Goal: Use online tool/utility: Utilize a website feature to perform a specific function

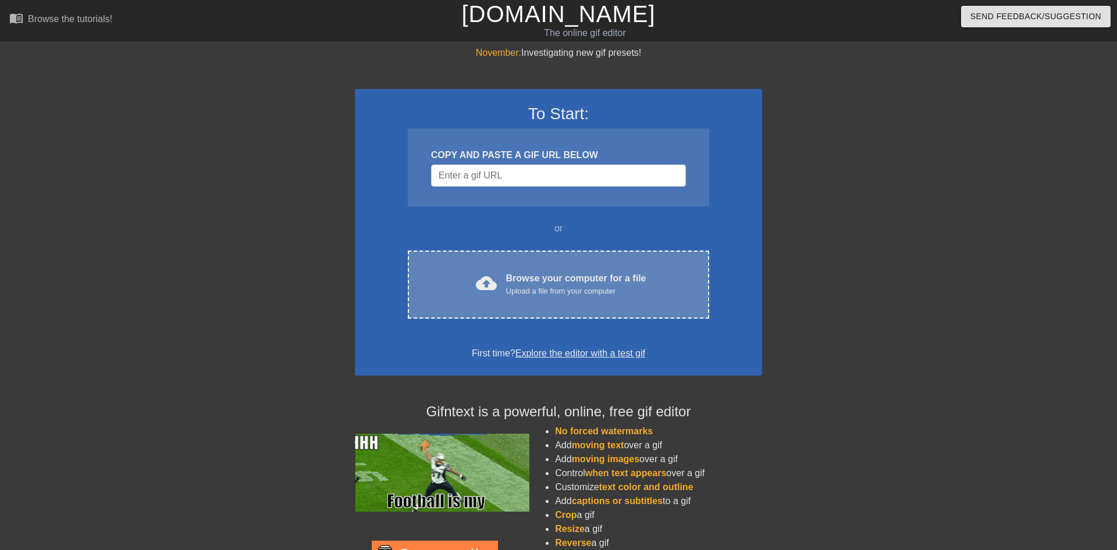
click at [605, 277] on div "Browse your computer for a file Upload a file from your computer" at bounding box center [576, 285] width 140 height 26
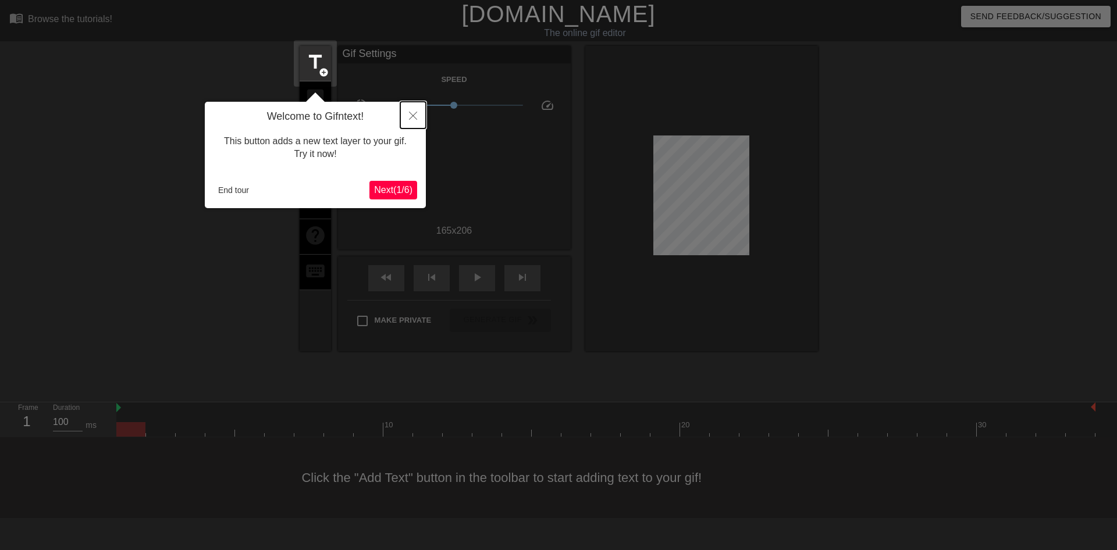
click at [419, 121] on button "Close" at bounding box center [413, 115] width 26 height 27
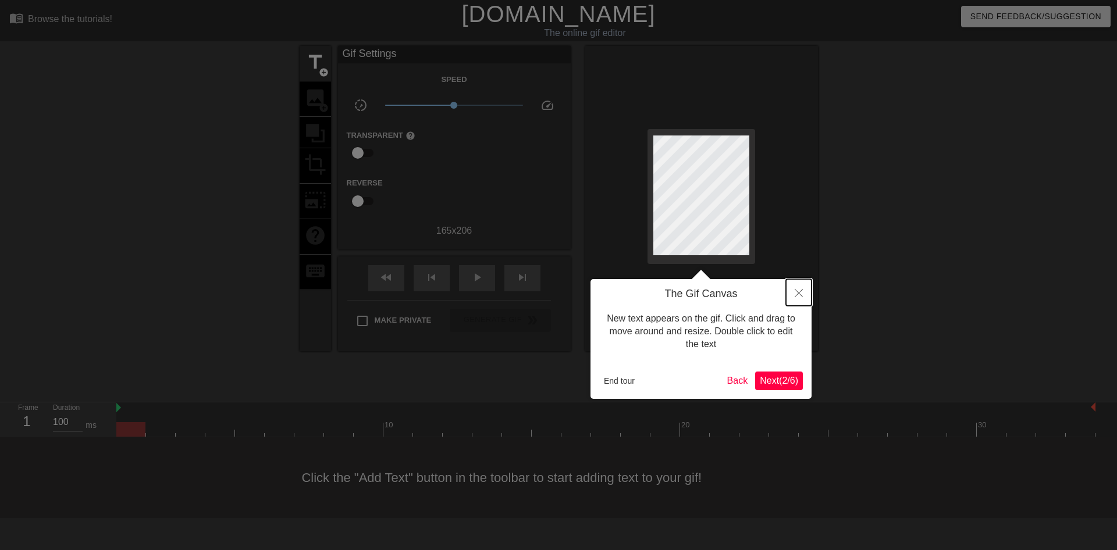
click at [804, 286] on button "Close" at bounding box center [799, 292] width 26 height 27
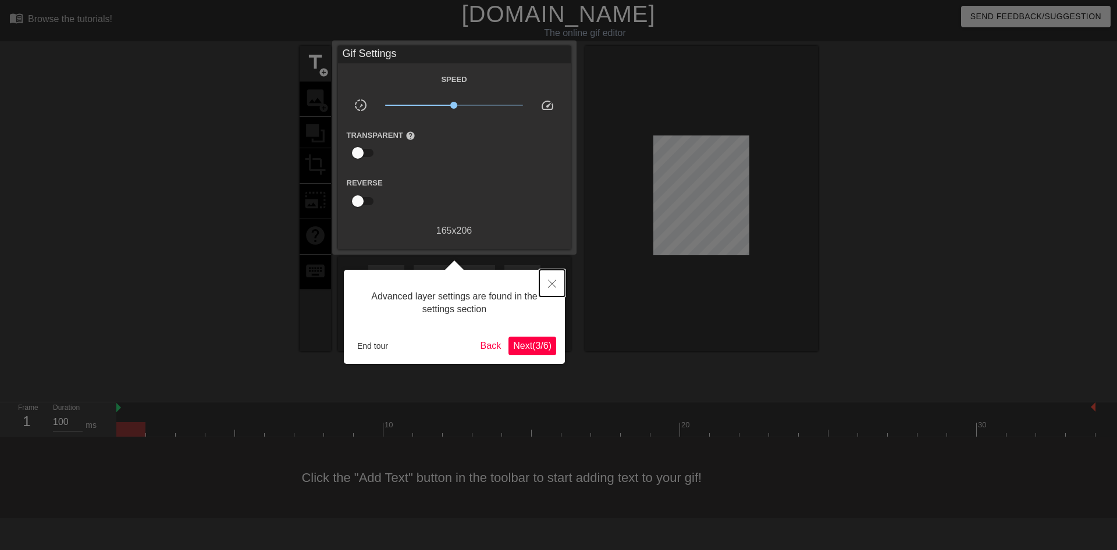
click at [558, 281] on button "Close" at bounding box center [552, 283] width 26 height 27
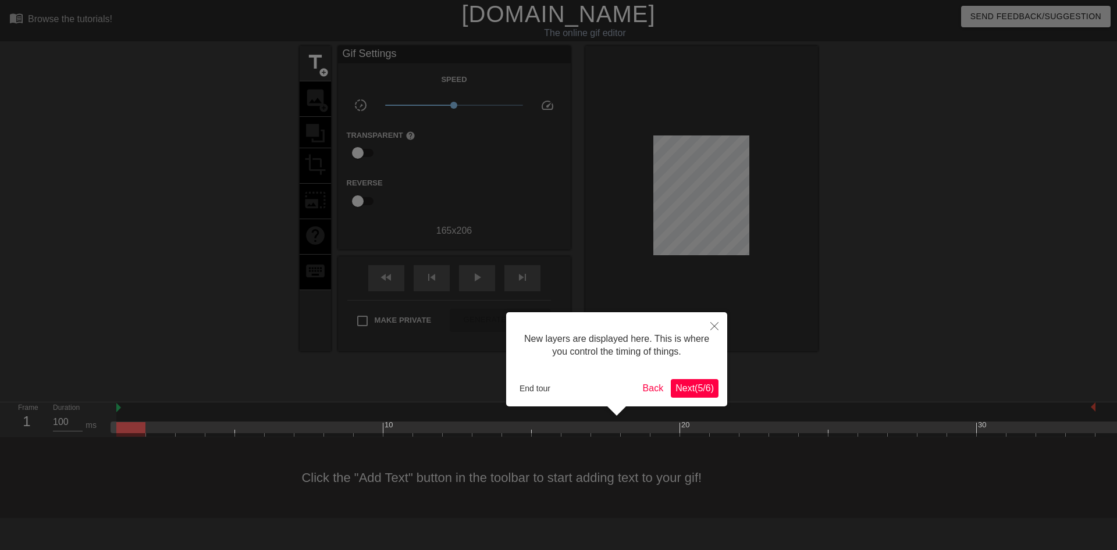
click at [729, 333] on div at bounding box center [558, 275] width 1117 height 550
click at [714, 326] on icon "Close" at bounding box center [714, 326] width 8 height 8
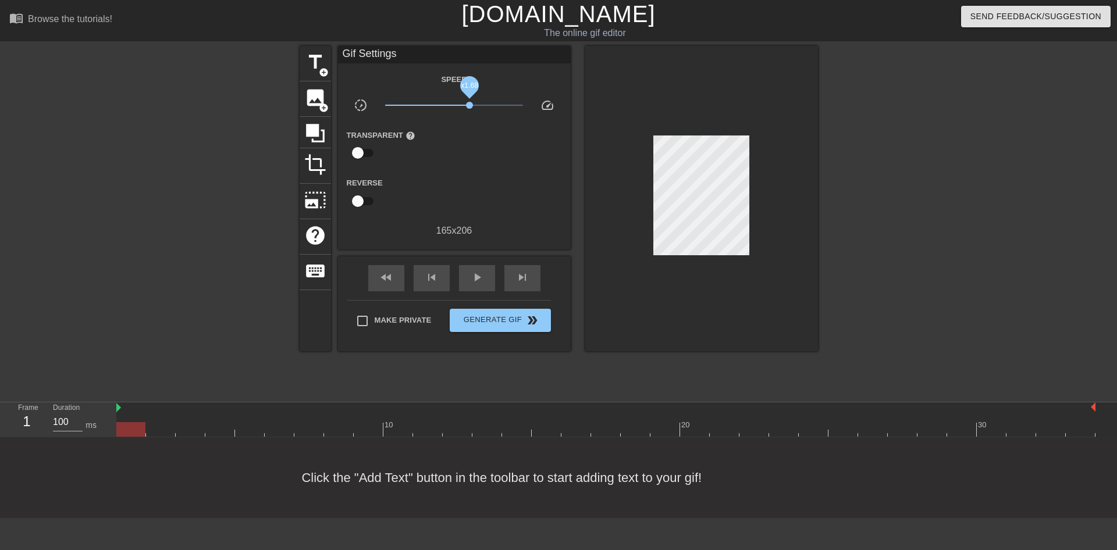
drag, startPoint x: 458, startPoint y: 107, endPoint x: 469, endPoint y: 105, distance: 11.8
click at [469, 105] on span "x1.68" at bounding box center [454, 105] width 138 height 14
drag, startPoint x: 469, startPoint y: 105, endPoint x: 480, endPoint y: 105, distance: 10.5
click at [480, 105] on span "x2.24" at bounding box center [478, 105] width 7 height 7
click at [476, 138] on div "Transparent help" at bounding box center [454, 146] width 233 height 37
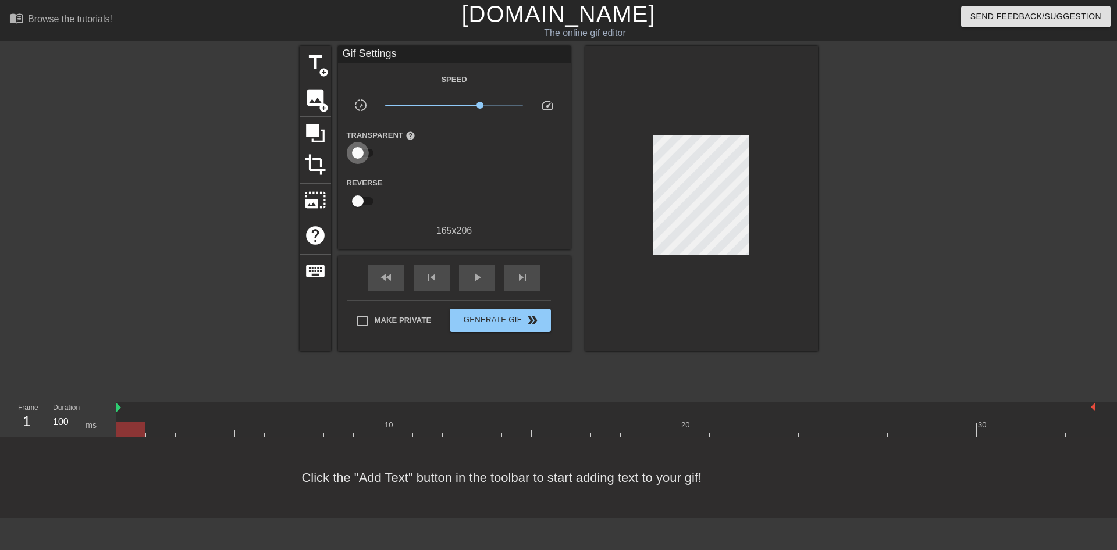
click at [361, 158] on input "checkbox" at bounding box center [358, 153] width 66 height 22
click at [361, 158] on input "checkbox" at bounding box center [369, 153] width 66 height 22
checkbox input "false"
click at [315, 68] on span "title" at bounding box center [315, 62] width 22 height 22
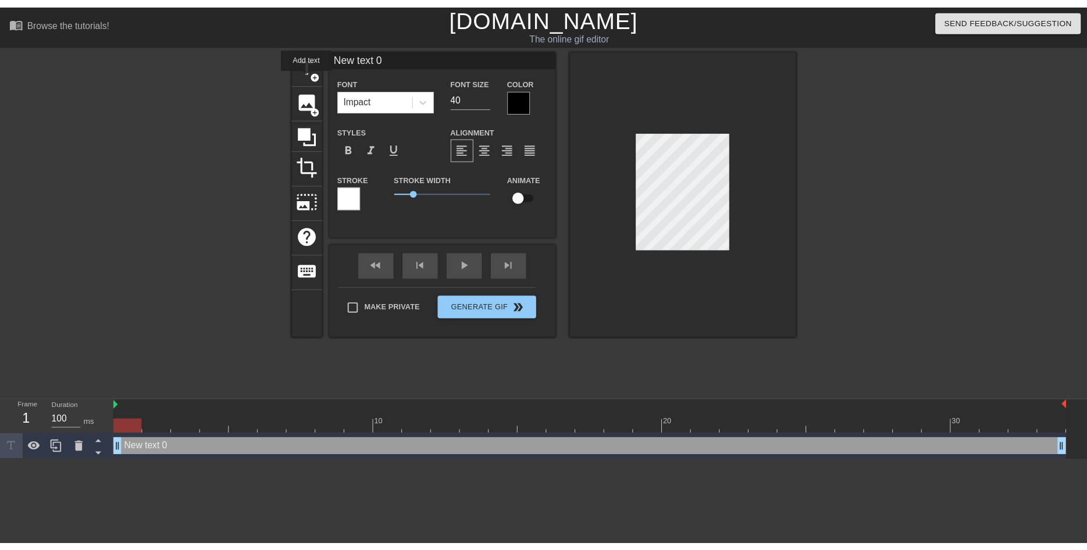
scroll to position [0, 0]
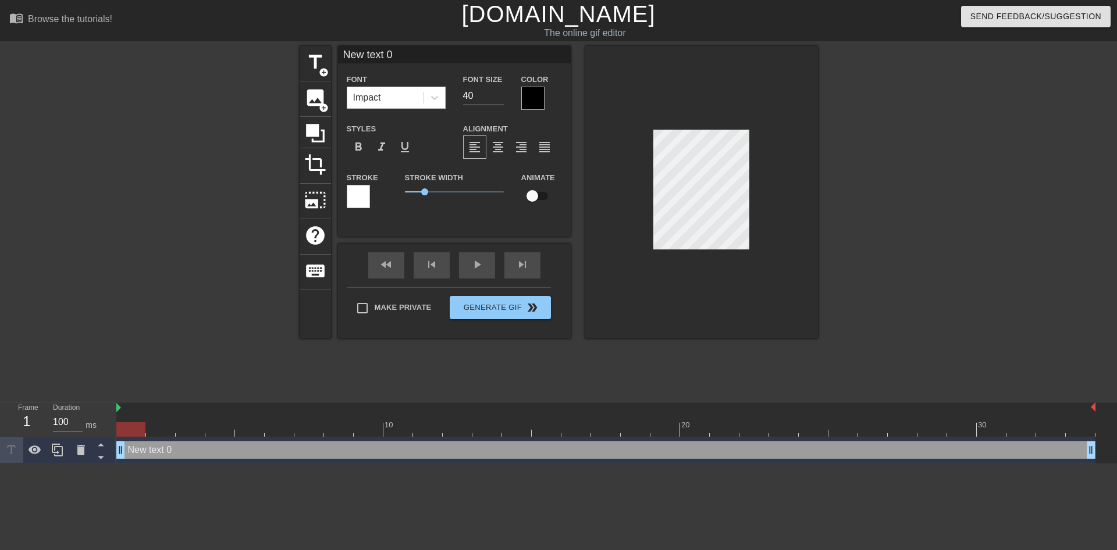
click at [407, 49] on input "New text 0" at bounding box center [454, 54] width 233 height 17
type input "N"
type input "<"
type input "ICH LIEBE DICH"
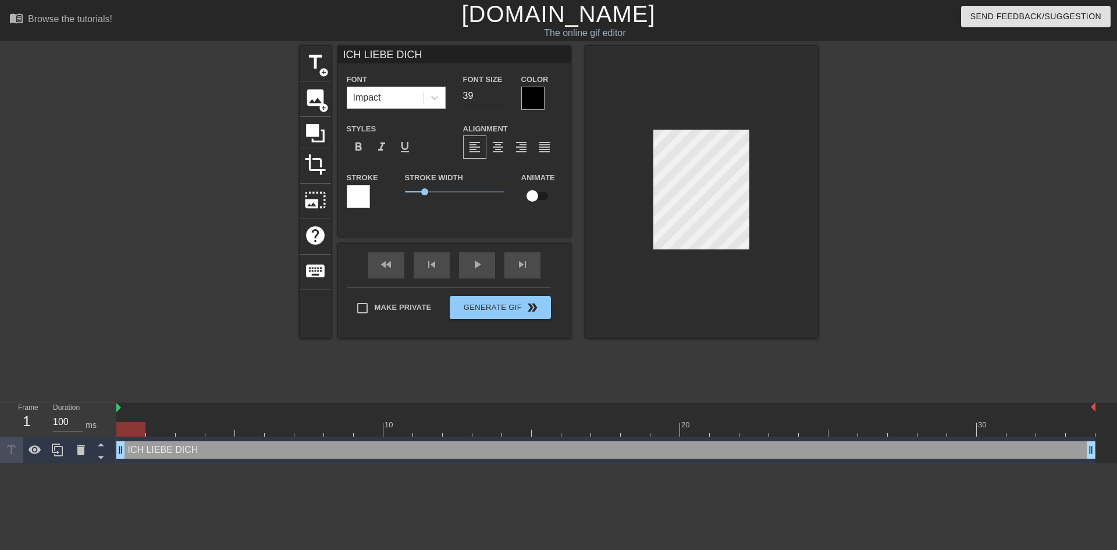
click at [494, 101] on input "39" at bounding box center [483, 96] width 41 height 19
click at [494, 101] on input "38" at bounding box center [483, 96] width 41 height 19
click at [494, 101] on input "37" at bounding box center [483, 96] width 41 height 19
click at [494, 101] on input "36" at bounding box center [483, 96] width 41 height 19
click at [494, 101] on input "35" at bounding box center [483, 96] width 41 height 19
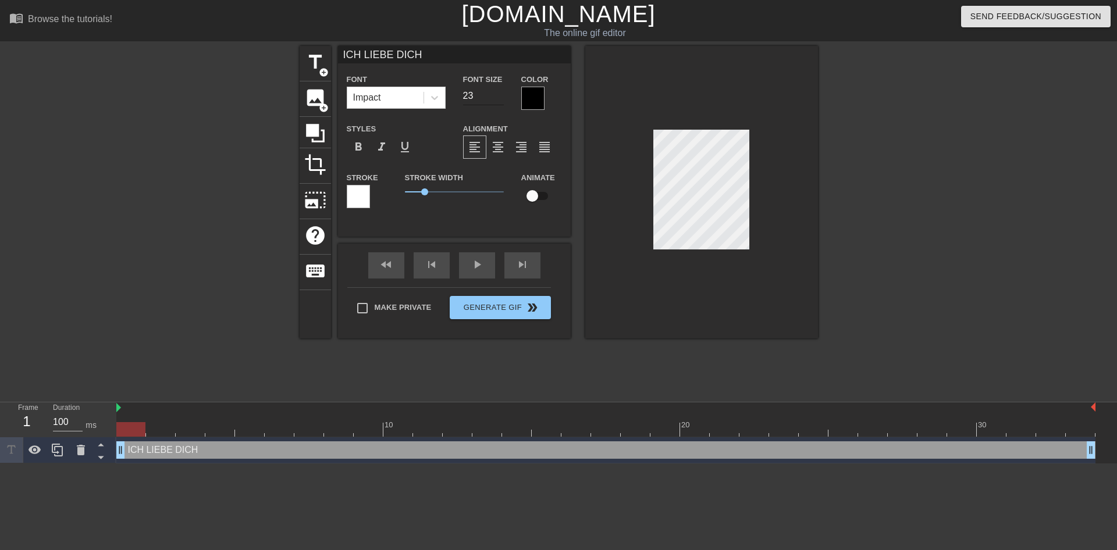
type input "23"
click at [494, 101] on input "23" at bounding box center [483, 96] width 41 height 19
type input "ICH LIEBE DICH"
click at [534, 98] on div at bounding box center [532, 98] width 23 height 23
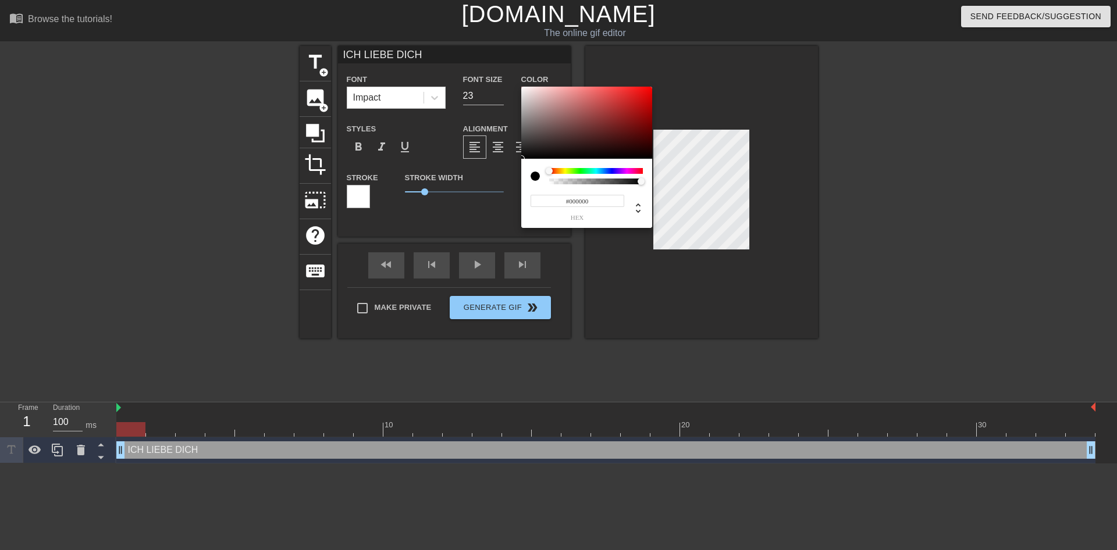
drag, startPoint x: 546, startPoint y: 167, endPoint x: 546, endPoint y: 158, distance: 9.3
click at [546, 158] on div "#000000 hex" at bounding box center [586, 157] width 131 height 141
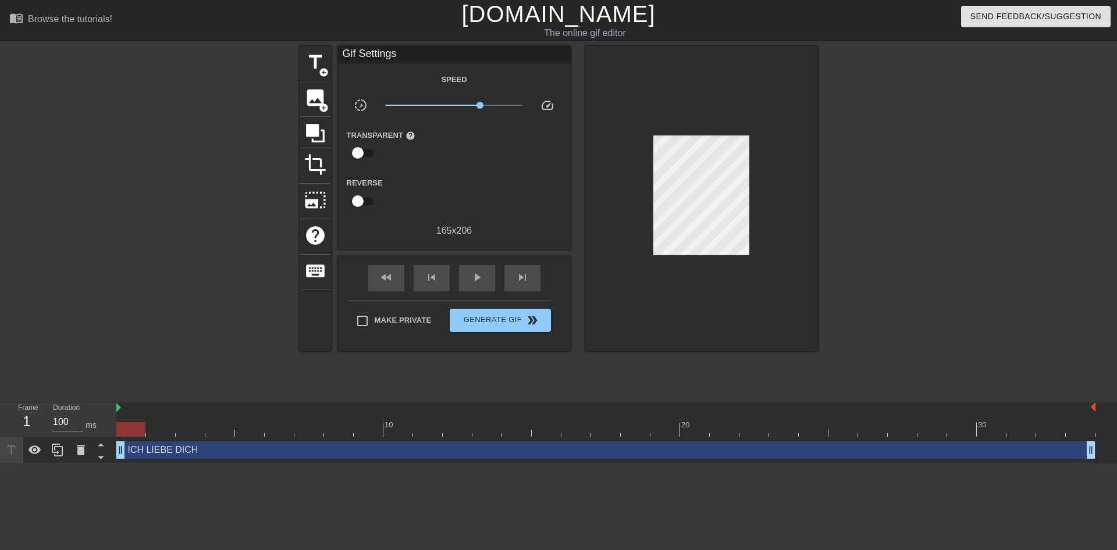
drag, startPoint x: 516, startPoint y: 148, endPoint x: 528, endPoint y: 97, distance: 52.5
click at [303, 66] on div "title add_circle" at bounding box center [315, 63] width 31 height 35
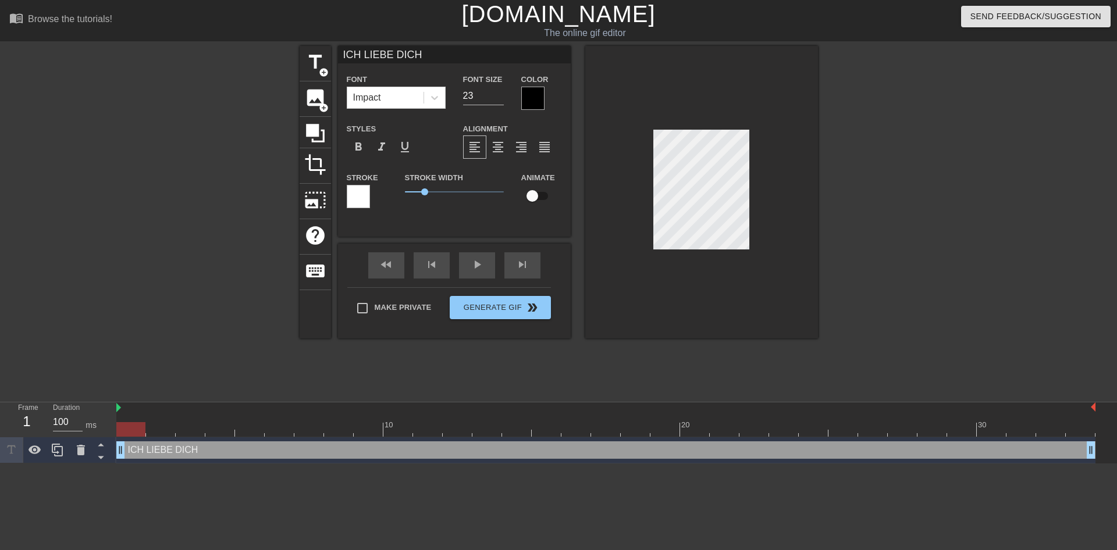
click at [522, 98] on div at bounding box center [532, 98] width 23 height 23
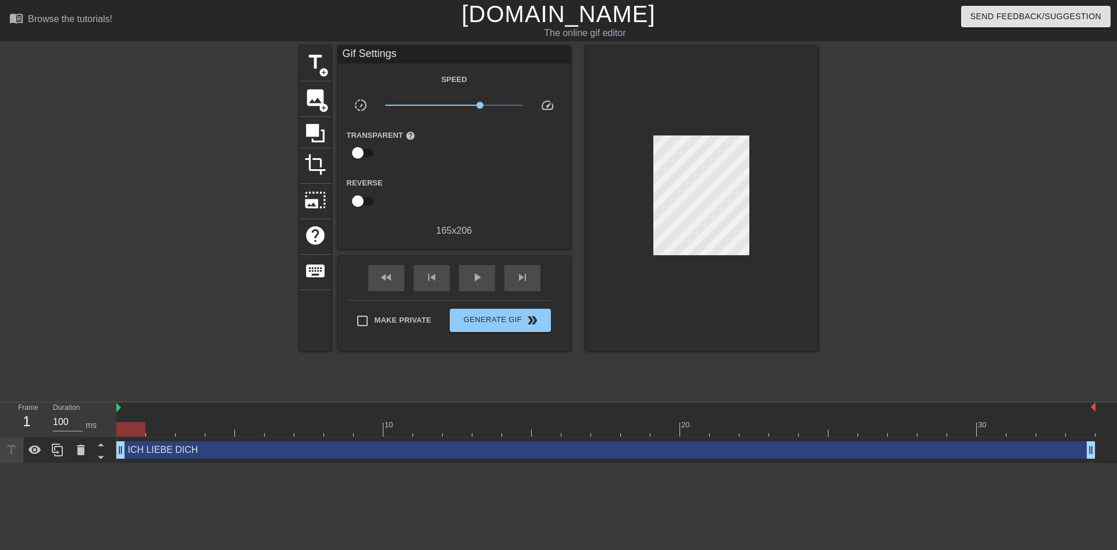
drag, startPoint x: 519, startPoint y: 124, endPoint x: 521, endPoint y: 100, distance: 23.9
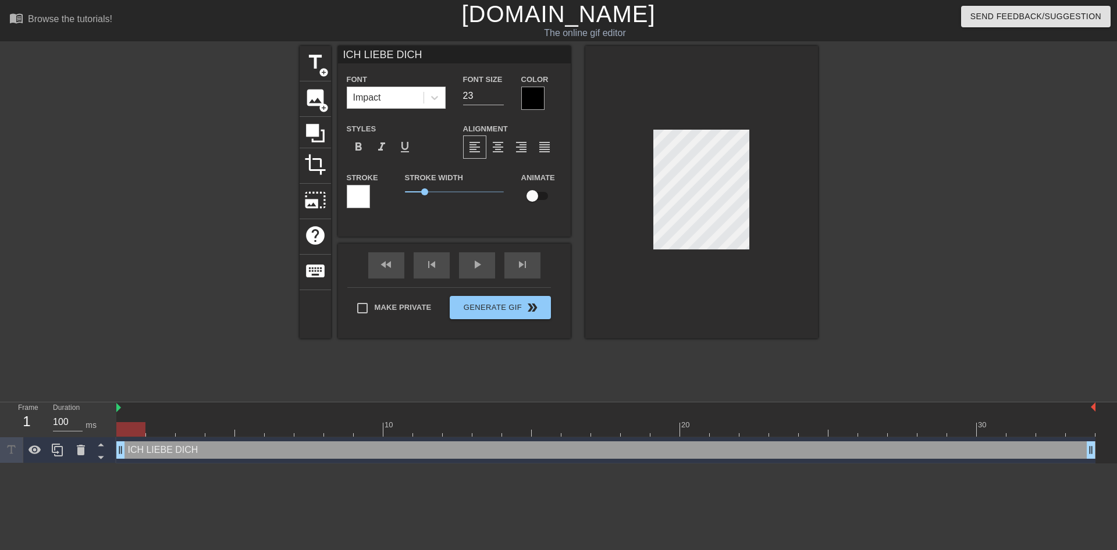
click at [540, 92] on div at bounding box center [532, 98] width 23 height 23
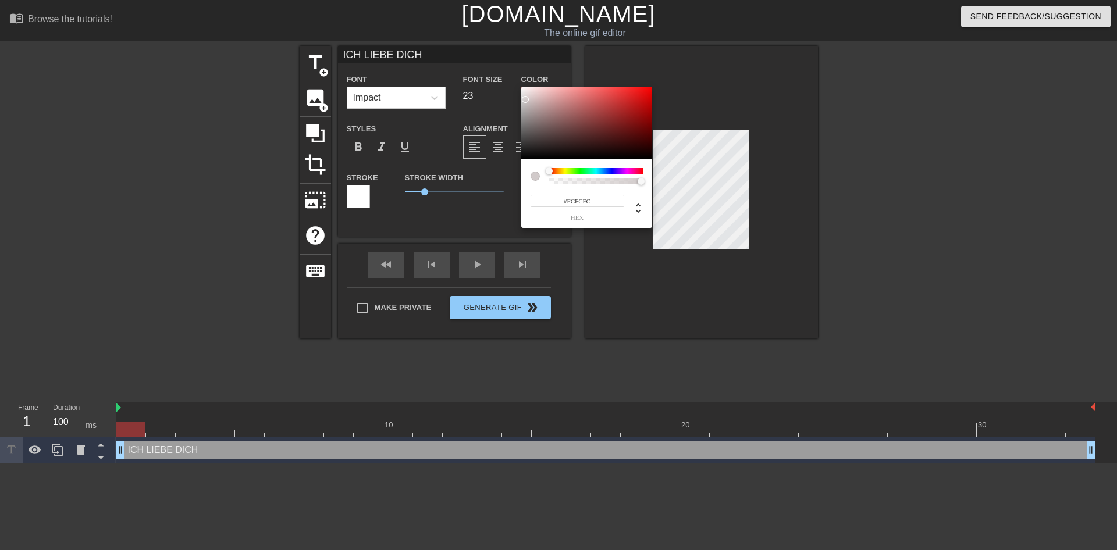
type input "#FFFFFF"
drag, startPoint x: 542, startPoint y: 122, endPoint x: 565, endPoint y: 111, distance: 25.2
click at [521, 87] on div at bounding box center [586, 123] width 131 height 72
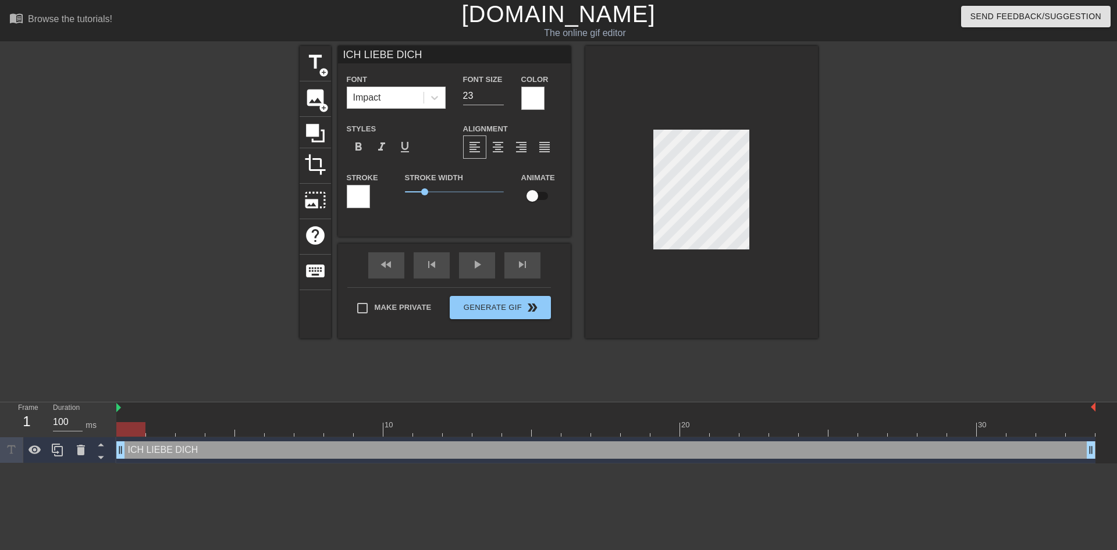
click at [546, 192] on input "checkbox" at bounding box center [532, 196] width 66 height 22
click at [546, 192] on input "checkbox" at bounding box center [543, 196] width 66 height 22
checkbox input "false"
click at [361, 195] on div at bounding box center [358, 196] width 23 height 23
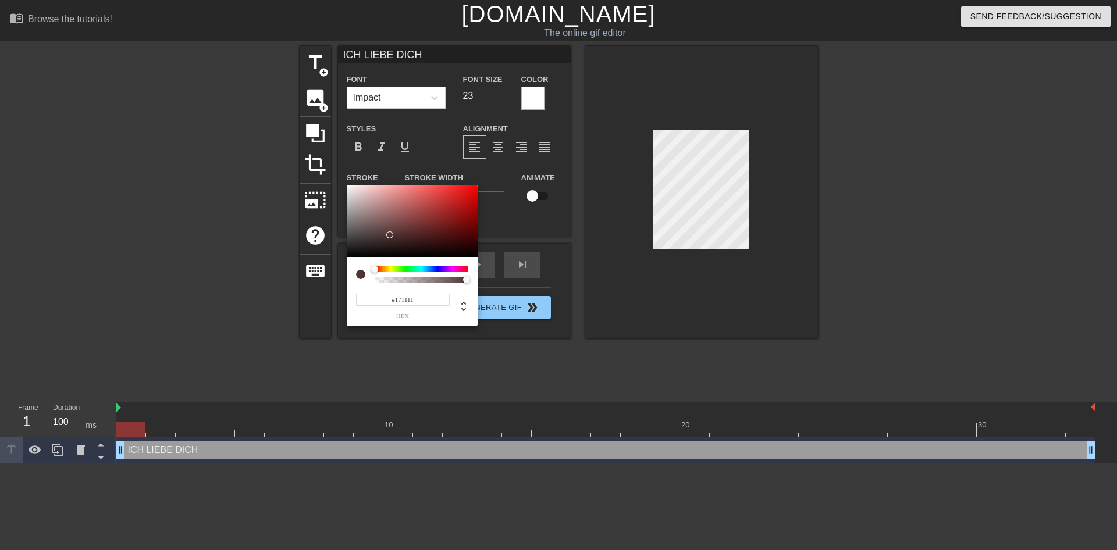
type input "#000000"
drag, startPoint x: 391, startPoint y: 235, endPoint x: 320, endPoint y: 276, distance: 81.8
click at [347, 257] on div at bounding box center [412, 221] width 131 height 72
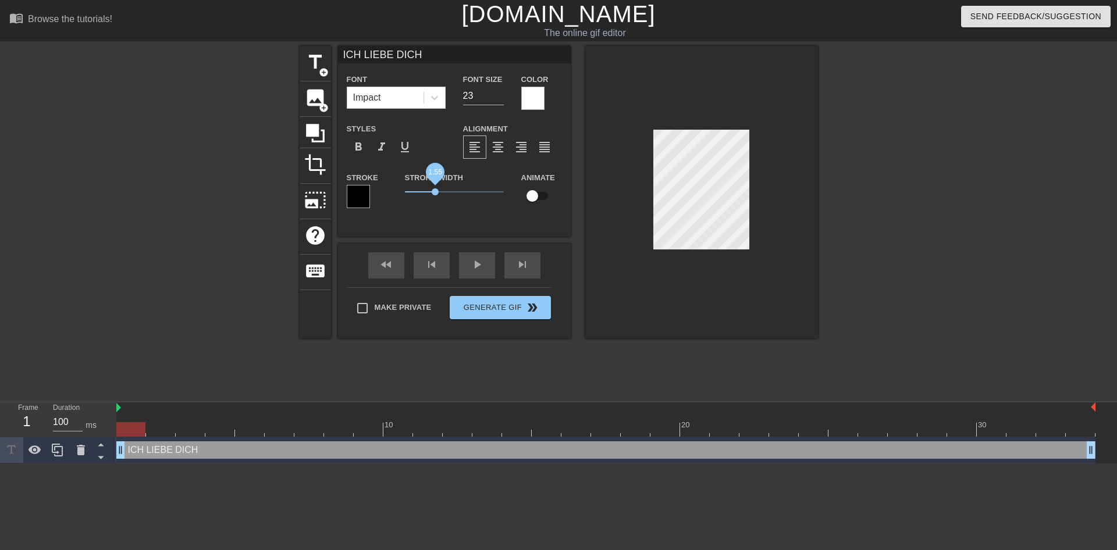
drag, startPoint x: 423, startPoint y: 191, endPoint x: 437, endPoint y: 192, distance: 14.0
click at [437, 192] on span "1.55" at bounding box center [435, 191] width 7 height 7
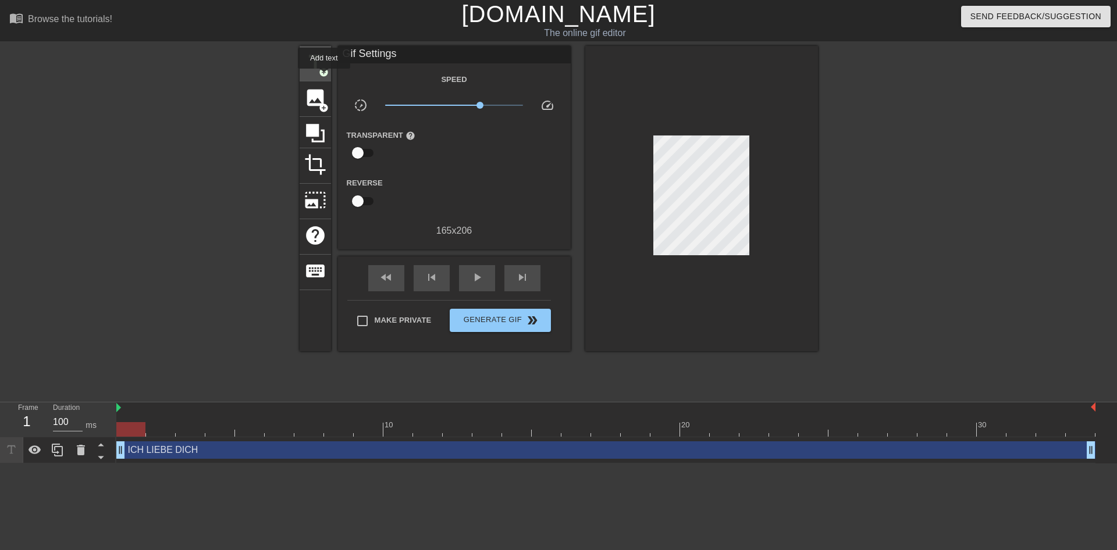
click at [324, 77] on div "title add_circle" at bounding box center [315, 63] width 31 height 35
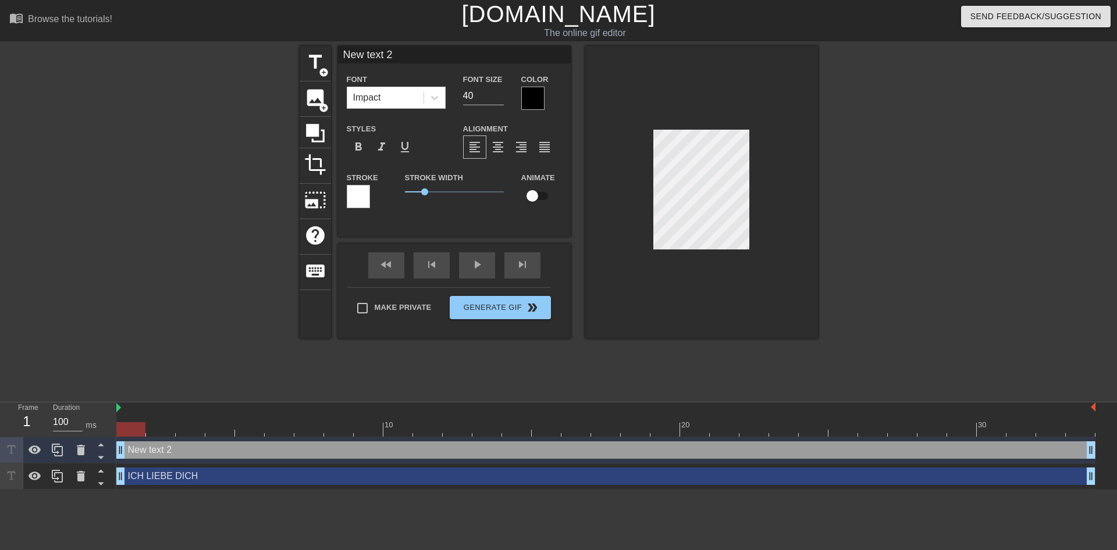
click at [405, 56] on input "New text 2" at bounding box center [454, 54] width 233 height 17
click at [408, 58] on input "New text 2" at bounding box center [454, 54] width 233 height 17
type input "N"
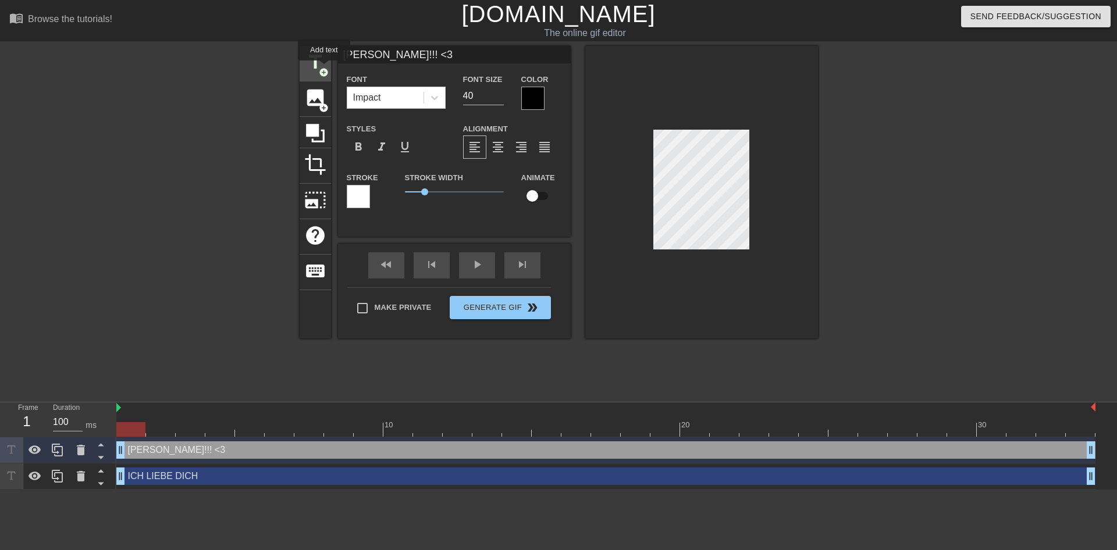
type input "LUCA!!! <33"
click at [494, 98] on input "39" at bounding box center [483, 96] width 41 height 19
click at [494, 98] on input "38" at bounding box center [483, 96] width 41 height 19
click at [494, 98] on input "37" at bounding box center [483, 96] width 41 height 19
click at [494, 98] on input "36" at bounding box center [483, 96] width 41 height 19
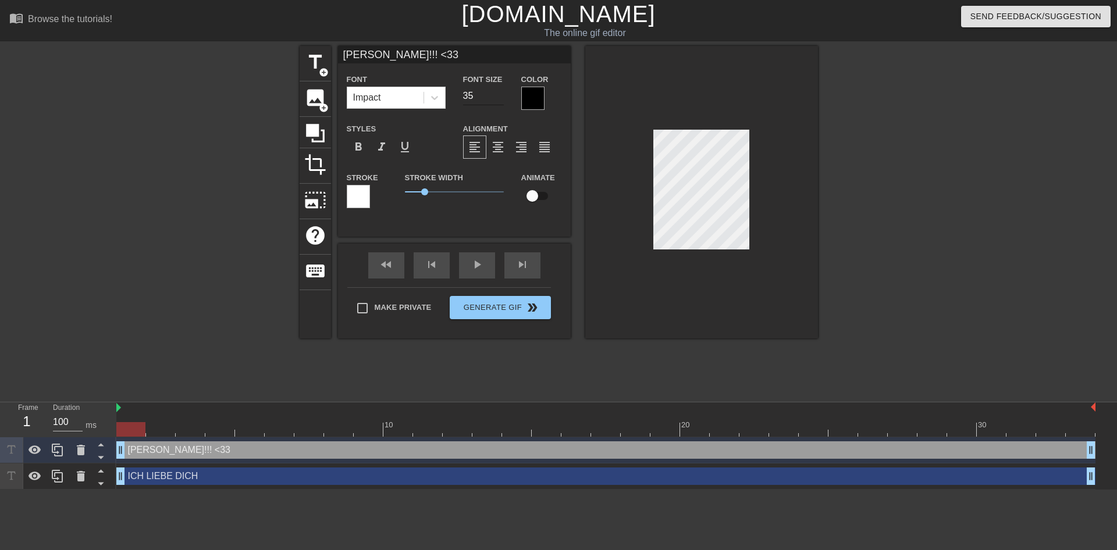
click at [494, 98] on input "35" at bounding box center [483, 96] width 41 height 19
click at [494, 98] on input "34" at bounding box center [483, 96] width 41 height 19
click at [494, 98] on input "33" at bounding box center [483, 96] width 41 height 19
click at [494, 98] on input "32" at bounding box center [483, 96] width 41 height 19
click at [494, 98] on input "31" at bounding box center [483, 96] width 41 height 19
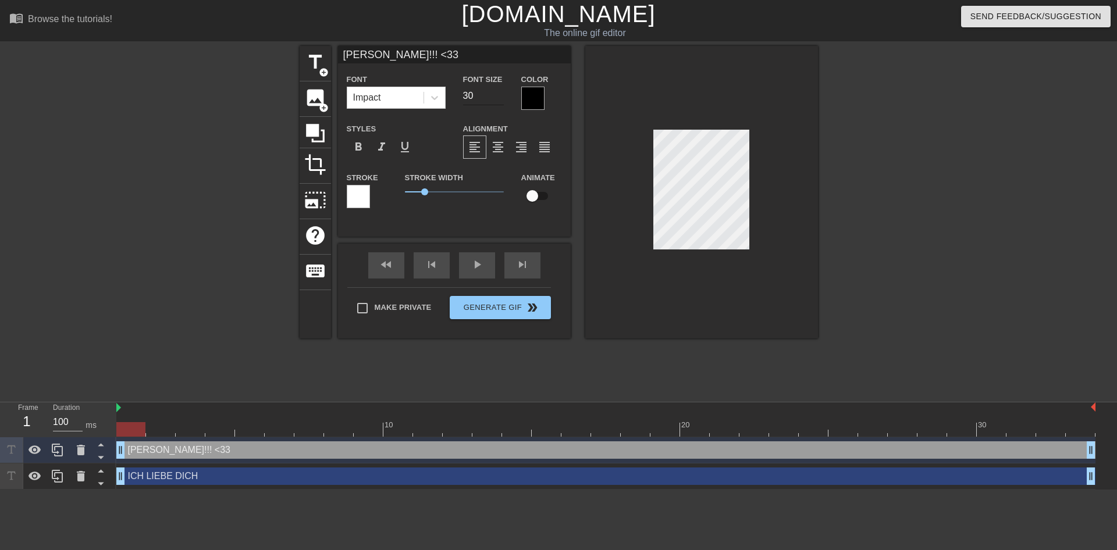
click at [494, 98] on input "30" at bounding box center [483, 96] width 41 height 19
type input "29"
click at [494, 98] on input "29" at bounding box center [483, 96] width 41 height 19
type input "LUCA!!! <33"
click at [535, 94] on div at bounding box center [532, 98] width 23 height 23
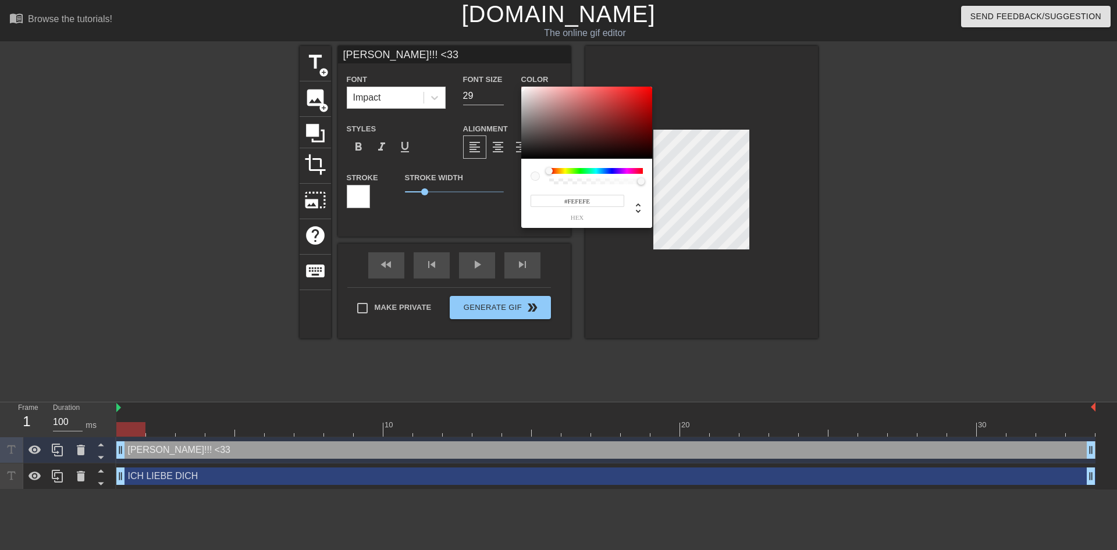
type input "#FFFFFF"
drag, startPoint x: 530, startPoint y: 99, endPoint x: 508, endPoint y: 77, distance: 31.3
click at [521, 87] on div at bounding box center [586, 123] width 131 height 72
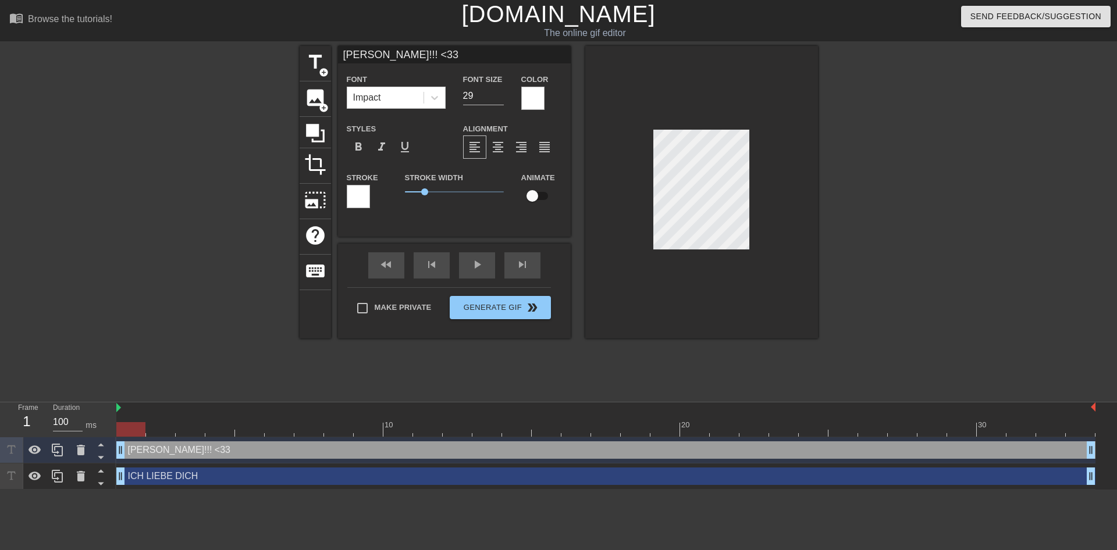
click at [363, 194] on div at bounding box center [358, 196] width 23 height 23
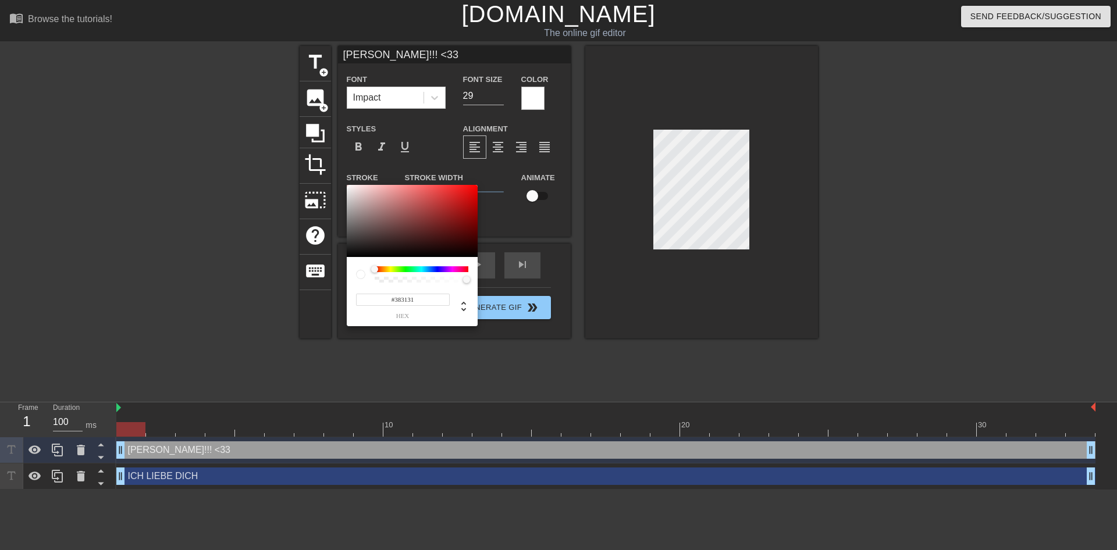
type input "#000000"
drag, startPoint x: 338, startPoint y: 258, endPoint x: 327, endPoint y: 265, distance: 13.9
click at [347, 257] on div at bounding box center [412, 221] width 131 height 72
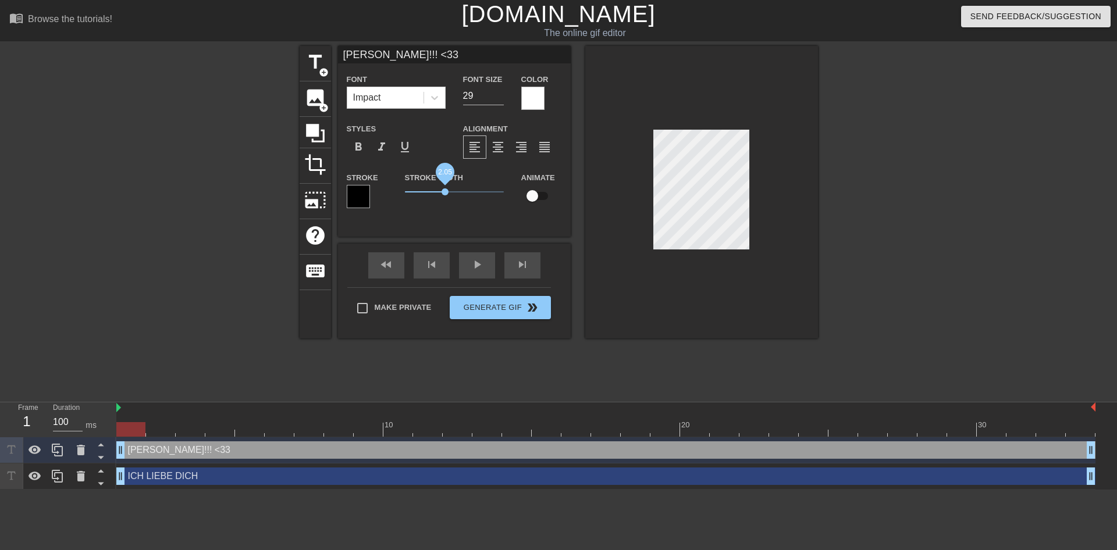
drag, startPoint x: 435, startPoint y: 192, endPoint x: 445, endPoint y: 193, distance: 10.5
click at [445, 193] on span "2.05" at bounding box center [444, 191] width 7 height 7
click at [500, 97] on input "28" at bounding box center [483, 96] width 41 height 19
click at [500, 97] on input "27" at bounding box center [483, 96] width 41 height 19
click at [500, 97] on input "26" at bounding box center [483, 96] width 41 height 19
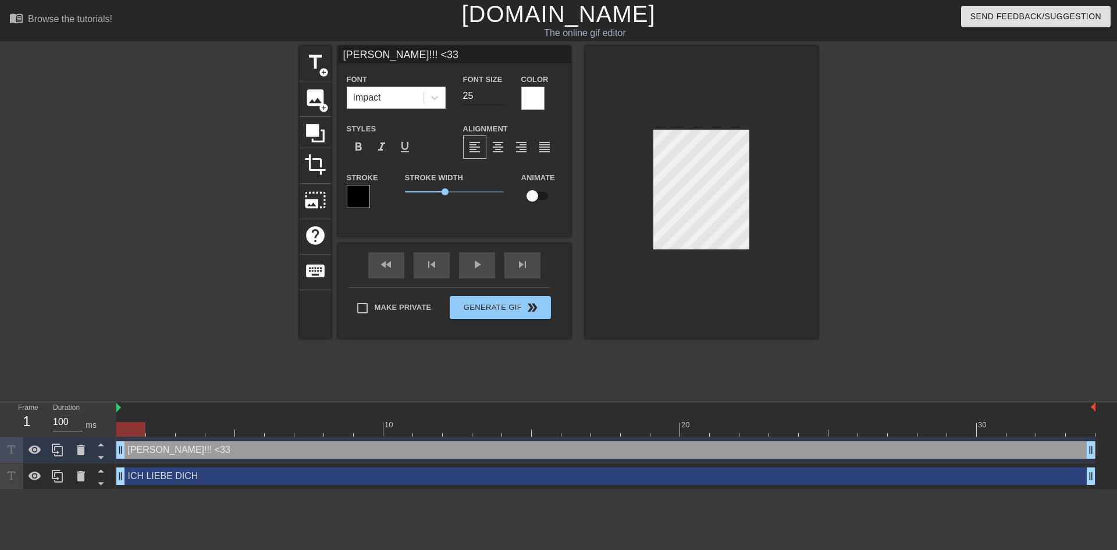
click at [500, 97] on input "25" at bounding box center [483, 96] width 41 height 19
type input "24"
click at [500, 97] on input "24" at bounding box center [483, 96] width 41 height 19
click at [533, 303] on div "Make Private Generate Gif double_arrow" at bounding box center [449, 310] width 204 height 46
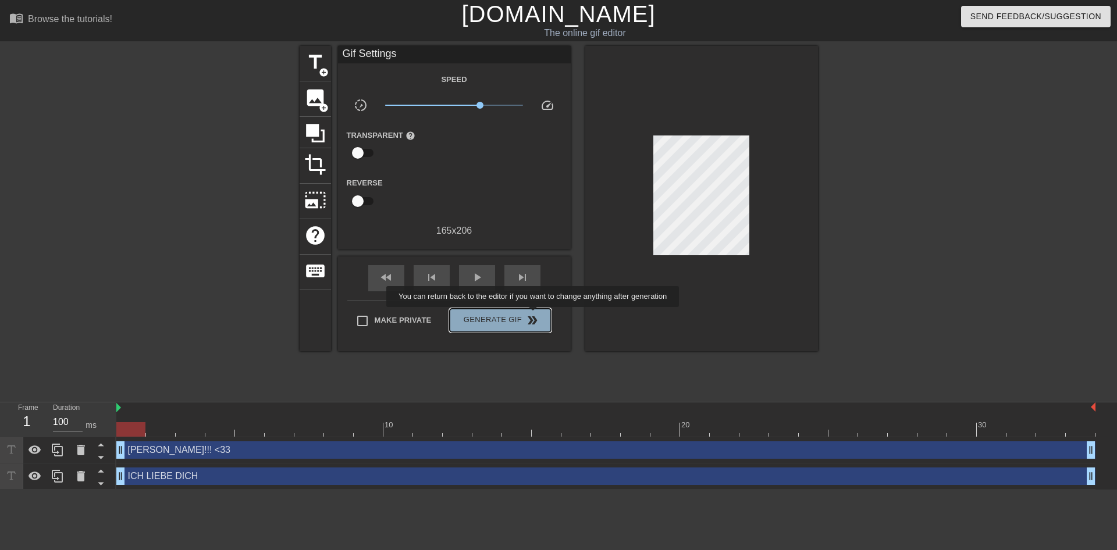
click at [534, 315] on span "double_arrow" at bounding box center [532, 320] width 14 height 14
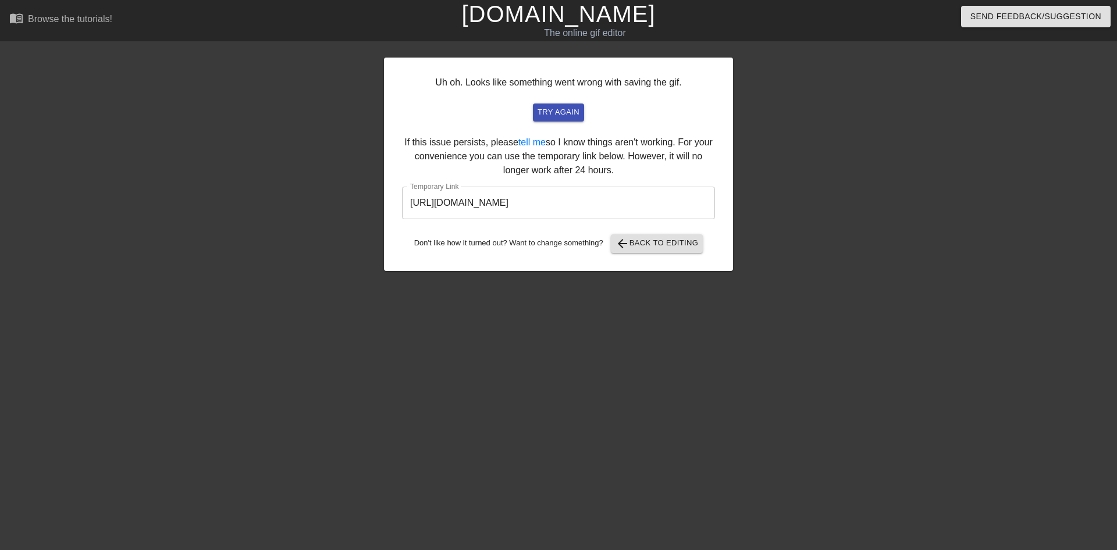
click at [674, 201] on input "https://www.gifntext.com/temp_generations/9ULEIxzv.gif" at bounding box center [558, 203] width 313 height 33
click at [672, 202] on input "https://www.gifntext.com/temp_generations/9ULEIxzv.gif" at bounding box center [558, 203] width 313 height 33
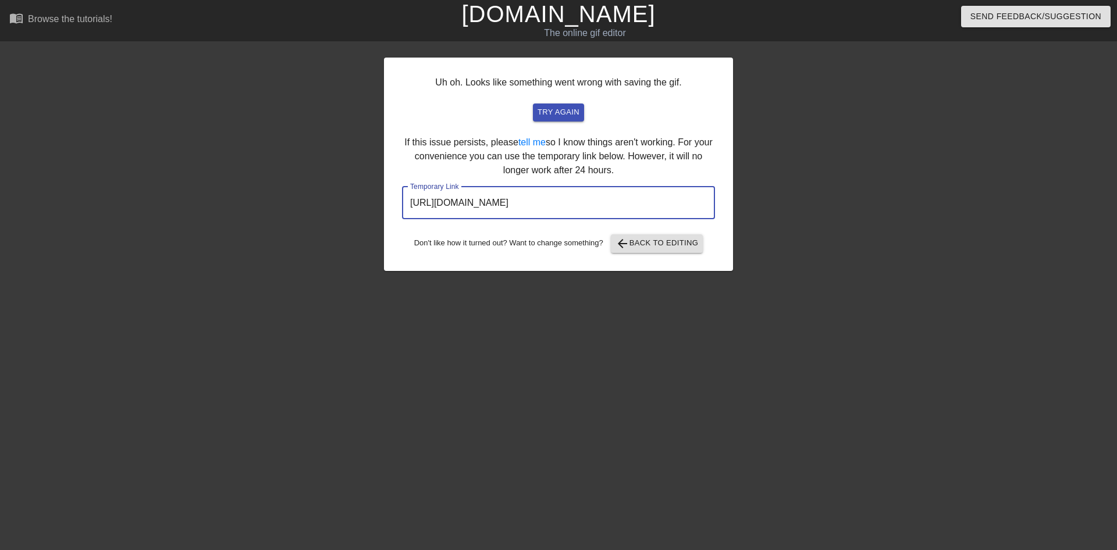
click at [672, 202] on input "https://www.gifntext.com/temp_generations/9ULEIxzv.gif" at bounding box center [558, 203] width 313 height 33
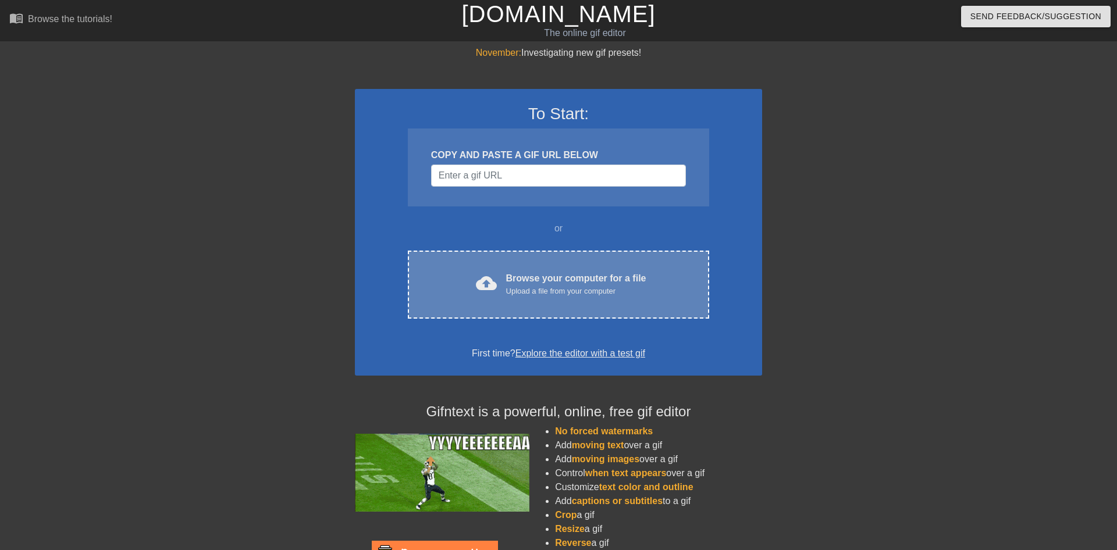
click at [550, 273] on div "Browse your computer for a file Upload a file from your computer" at bounding box center [576, 285] width 140 height 26
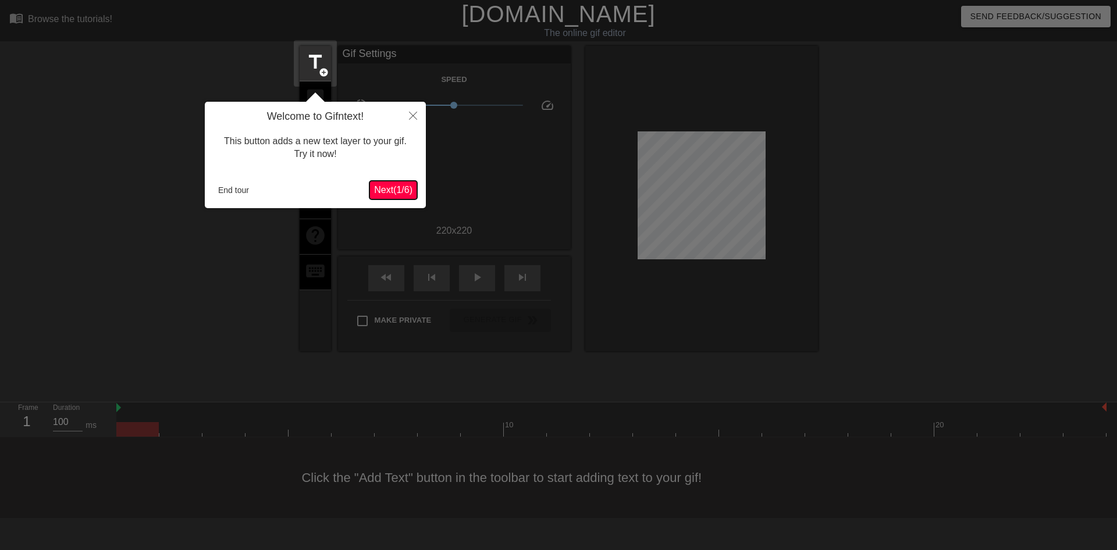
click at [409, 186] on span "Next ( 1 / 6 )" at bounding box center [393, 190] width 38 height 10
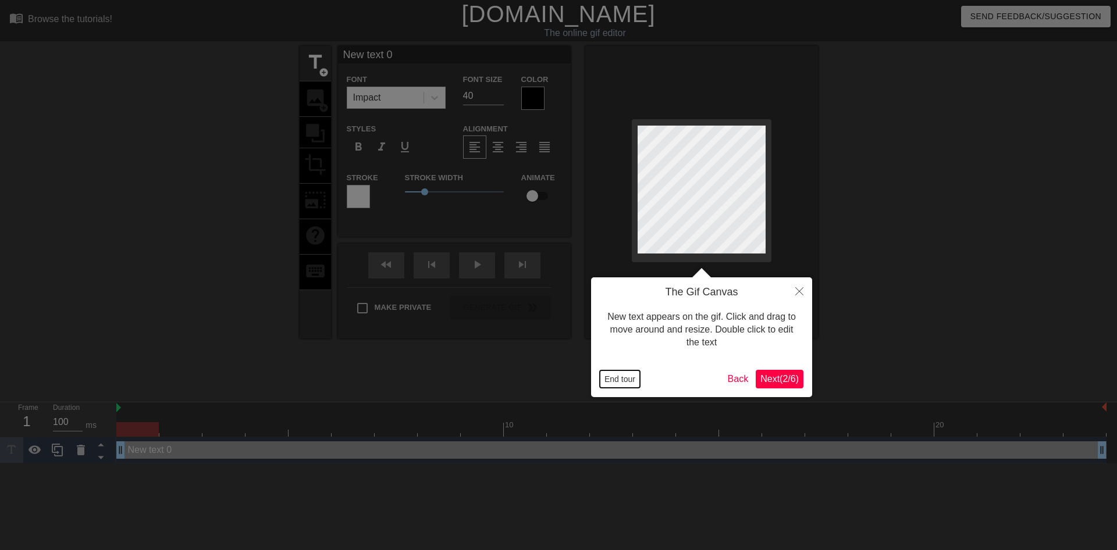
click at [628, 379] on button "End tour" at bounding box center [620, 378] width 40 height 17
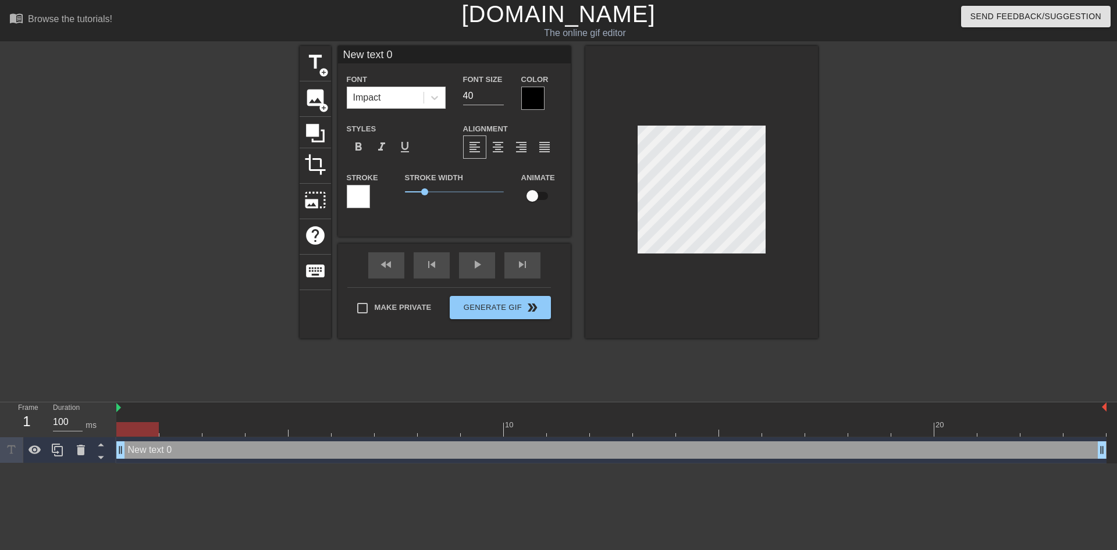
click at [419, 52] on input "New text 0" at bounding box center [454, 54] width 233 height 17
type input "D"
type input "[PERSON_NAME]'s"
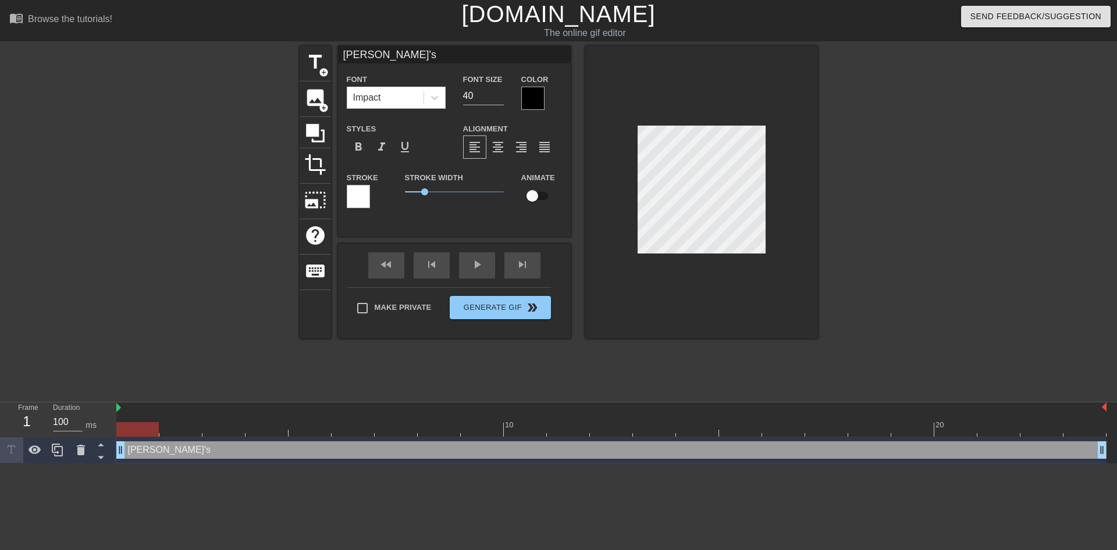
click at [525, 95] on div at bounding box center [532, 98] width 23 height 23
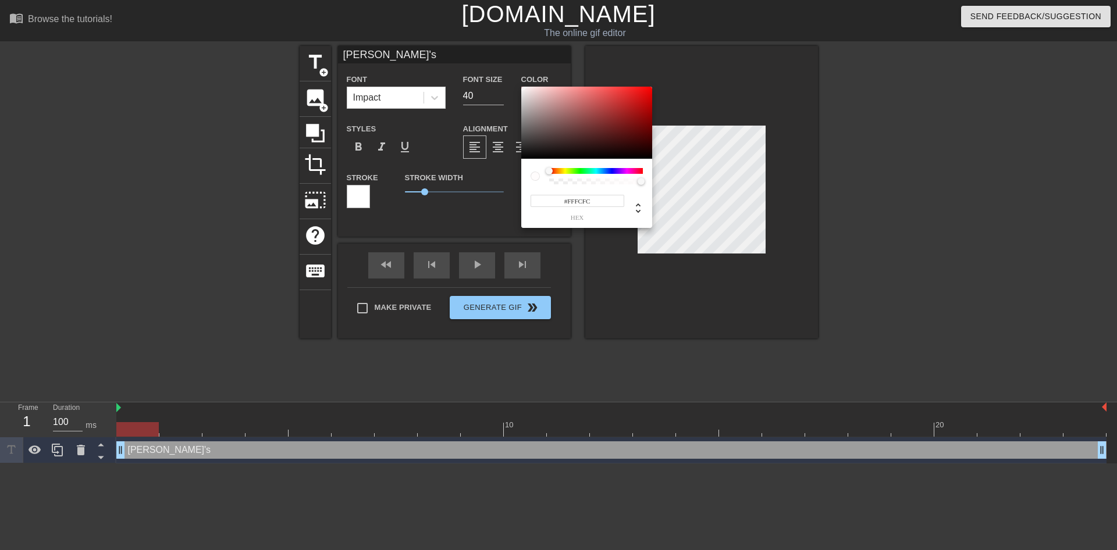
type input "#FFFFFF"
drag, startPoint x: 531, startPoint y: 134, endPoint x: 509, endPoint y: 68, distance: 69.7
click at [521, 87] on div at bounding box center [586, 123] width 131 height 72
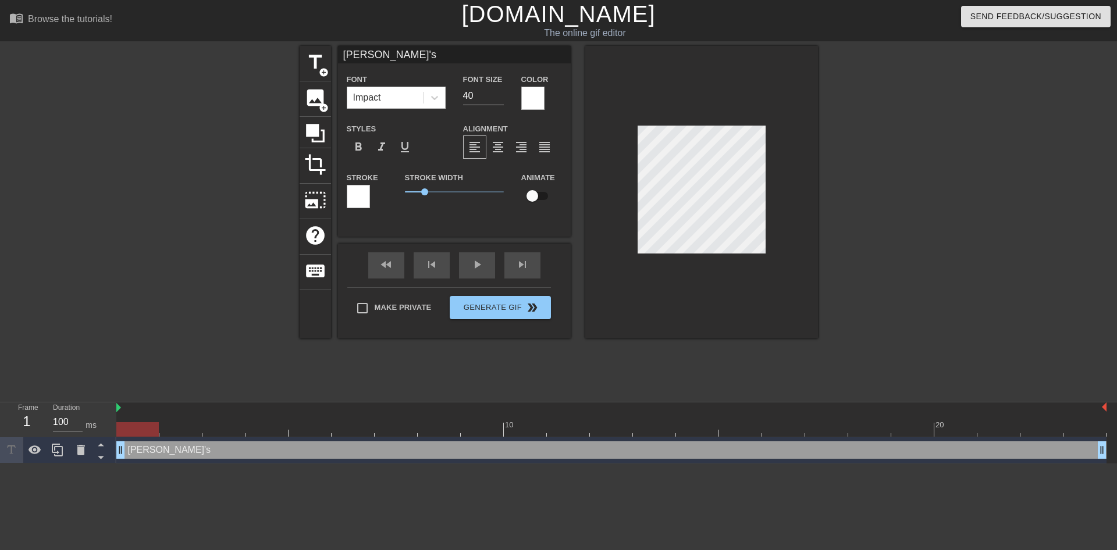
click at [356, 191] on div at bounding box center [358, 196] width 23 height 23
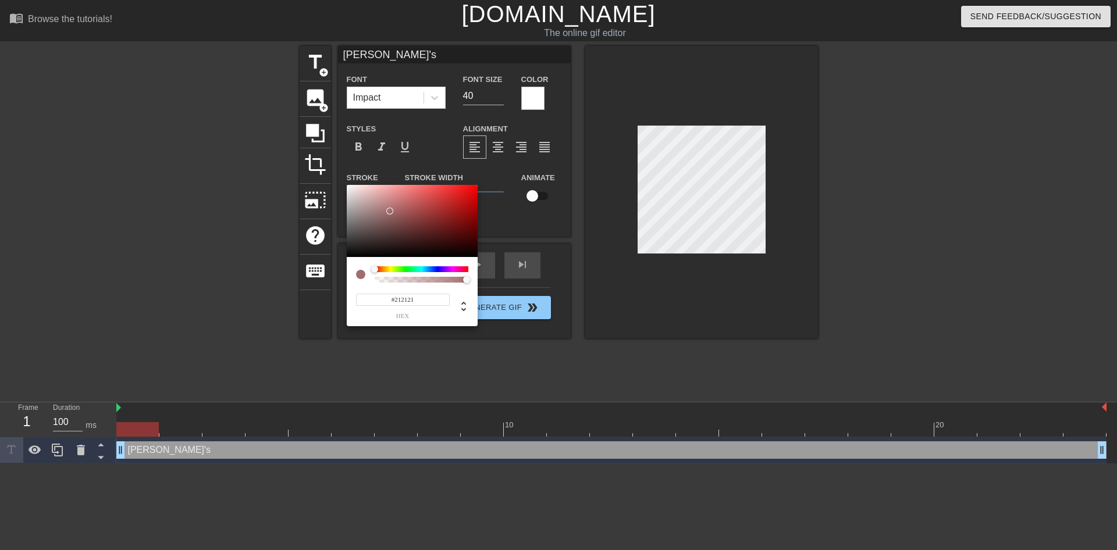
type input "#000000"
drag, startPoint x: 390, startPoint y: 211, endPoint x: 322, endPoint y: 276, distance: 93.8
click at [347, 257] on div at bounding box center [412, 221] width 131 height 72
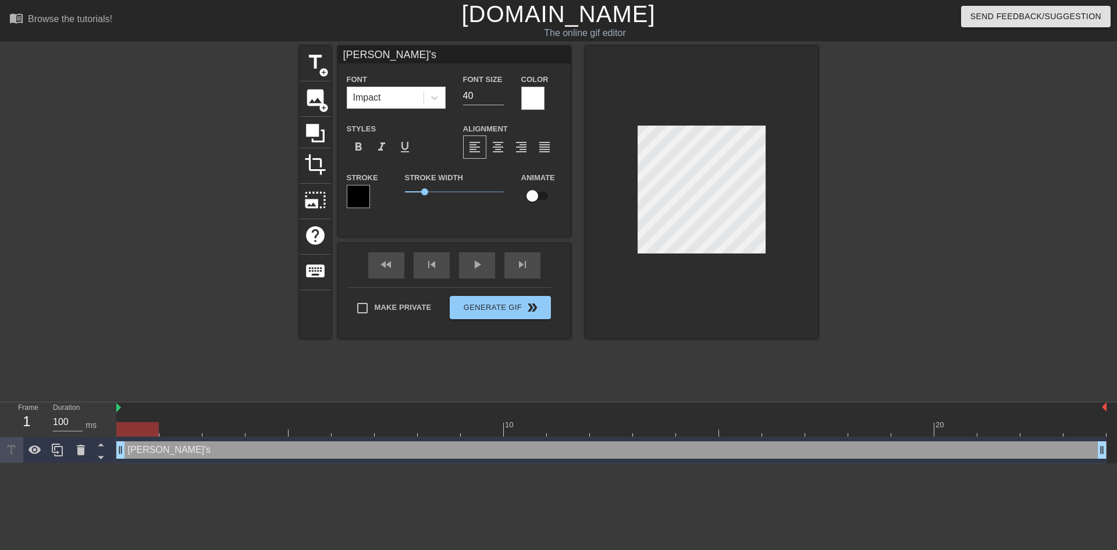
click at [488, 58] on input "[PERSON_NAME]'s" at bounding box center [454, 54] width 233 height 17
type input "[PERSON_NAME]'S"
click at [500, 100] on input "39" at bounding box center [483, 96] width 41 height 19
click at [500, 100] on input "38" at bounding box center [483, 96] width 41 height 19
click at [500, 100] on input "37" at bounding box center [483, 96] width 41 height 19
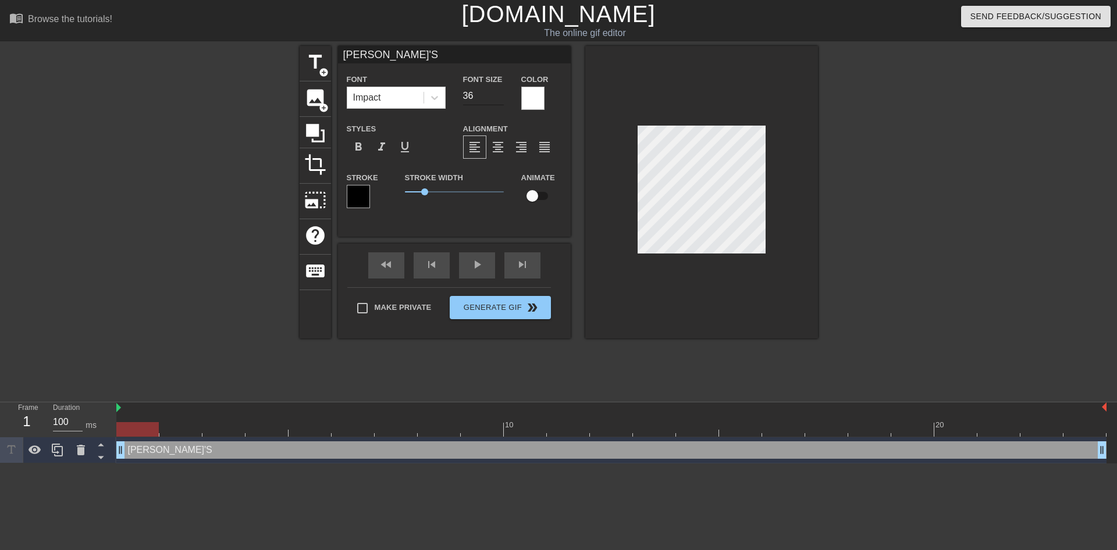
click at [500, 100] on input "36" at bounding box center [483, 96] width 41 height 19
click at [500, 100] on input "35" at bounding box center [483, 96] width 41 height 19
click at [500, 100] on input "34" at bounding box center [483, 96] width 41 height 19
click at [500, 100] on input "33" at bounding box center [483, 96] width 41 height 19
click at [501, 100] on input "32" at bounding box center [483, 96] width 41 height 19
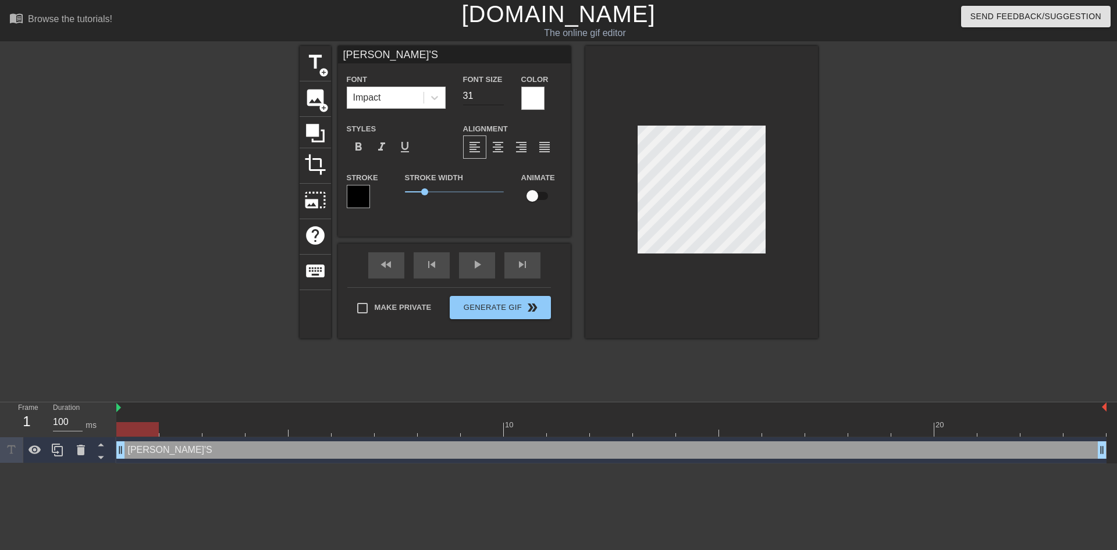
click at [501, 100] on input "31" at bounding box center [483, 96] width 41 height 19
type input "30"
click at [501, 100] on input "30" at bounding box center [483, 96] width 41 height 19
click at [482, 47] on input "[PERSON_NAME]'S" at bounding box center [454, 54] width 233 height 17
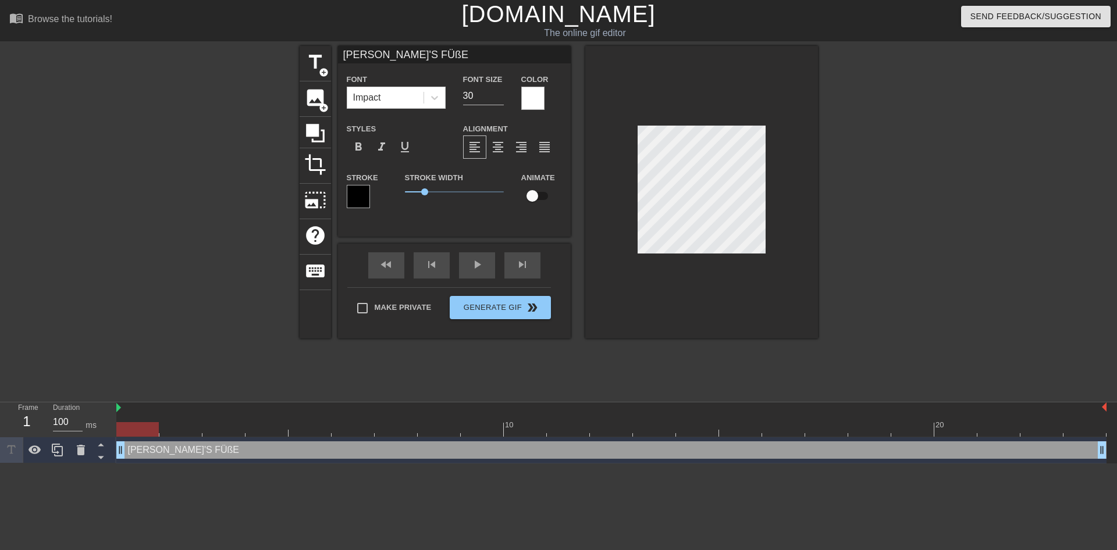
type input "[PERSON_NAME]'S FÜßE"
click at [502, 95] on input "31" at bounding box center [483, 96] width 41 height 19
click at [502, 95] on input "32" at bounding box center [483, 96] width 41 height 19
click at [502, 95] on input "33" at bounding box center [483, 96] width 41 height 19
type input "34"
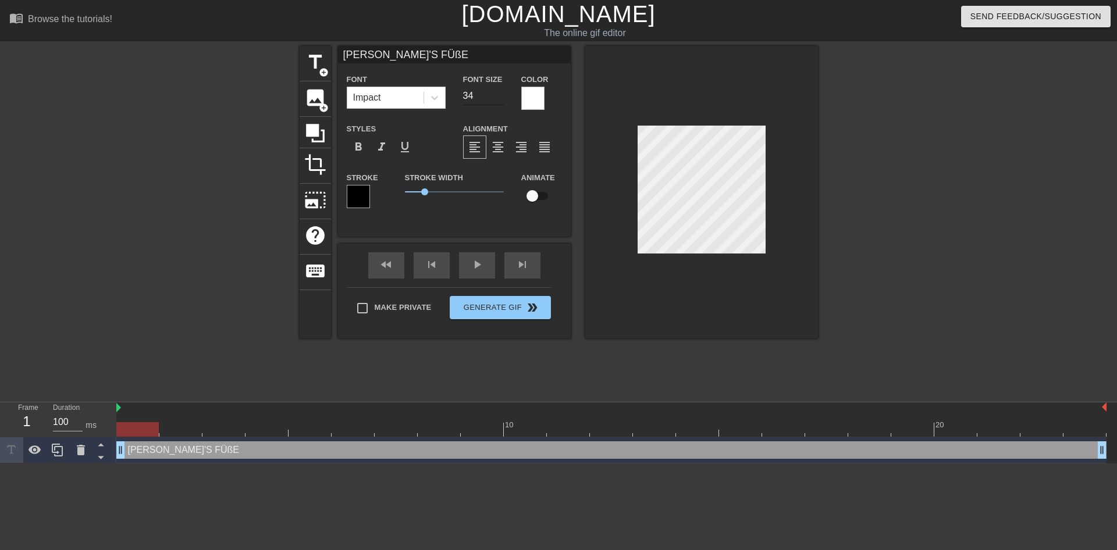
click at [502, 95] on input "34" at bounding box center [483, 96] width 41 height 19
click at [422, 459] on div "[PERSON_NAME]'S FÜßE drag_handle drag_handle" at bounding box center [611, 450] width 990 height 26
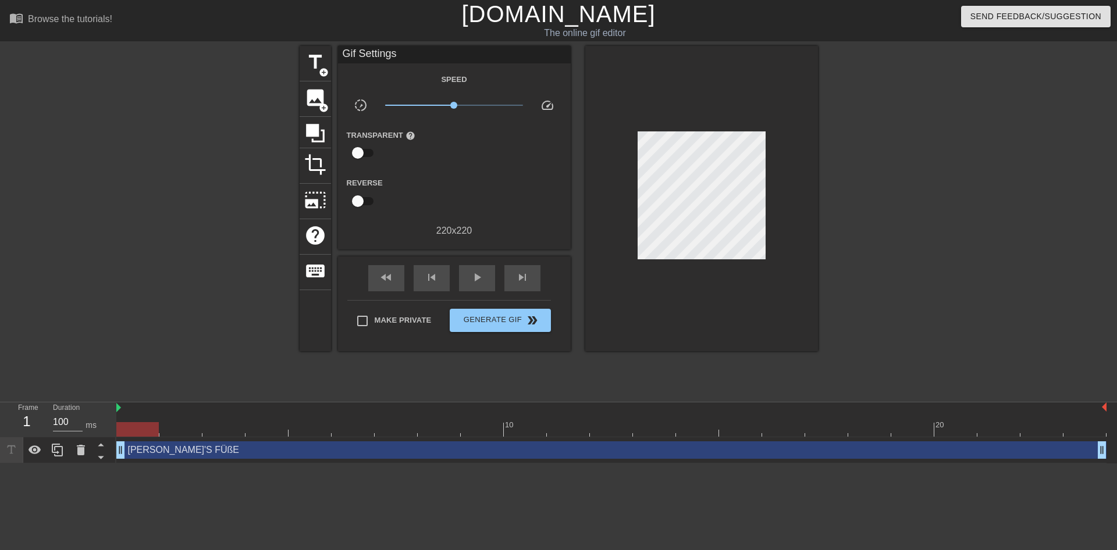
click at [444, 444] on div "[PERSON_NAME]'S FÜßE drag_handle drag_handle" at bounding box center [611, 449] width 990 height 17
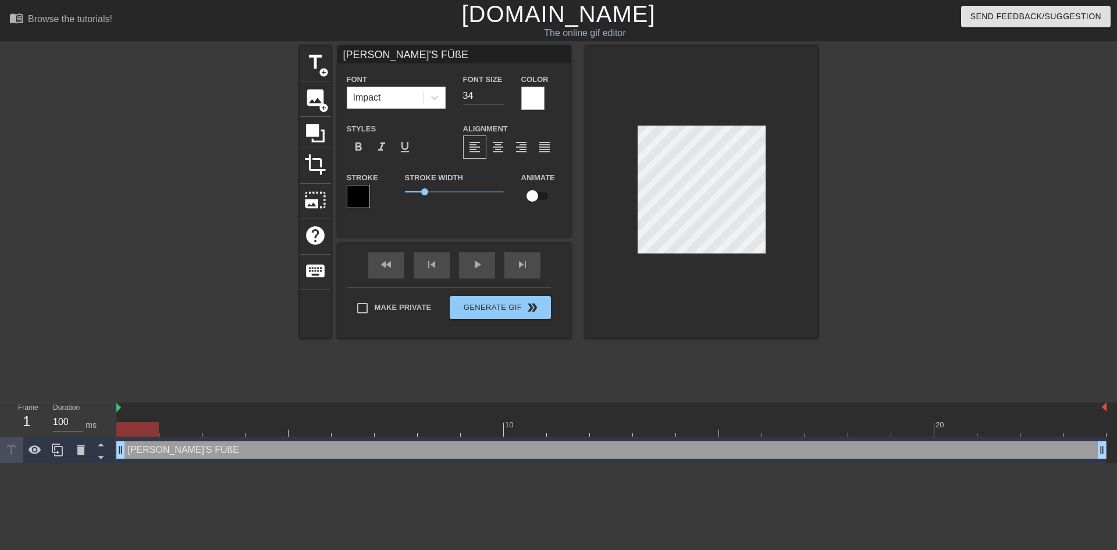
click at [445, 448] on div "[PERSON_NAME]'S FÜßE drag_handle drag_handle" at bounding box center [611, 449] width 990 height 17
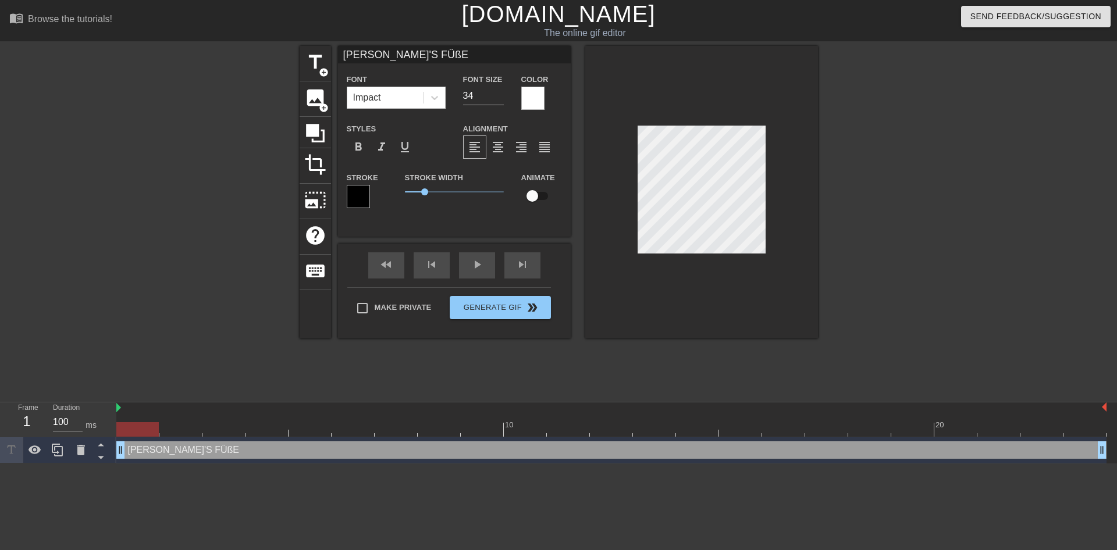
click at [430, 225] on div "LUCA'S FÜßE Font Impact Font Size 34 Color Styles format_bold format_italic for…" at bounding box center [454, 141] width 233 height 191
click at [331, 438] on div "[PERSON_NAME]'S FÜßE drag_handle drag_handle" at bounding box center [611, 450] width 990 height 26
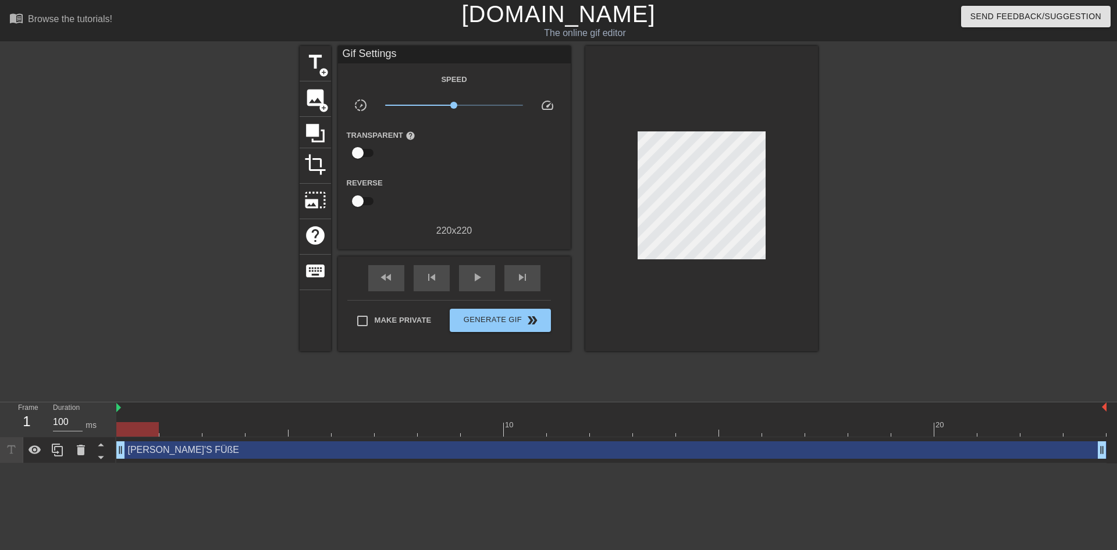
click at [345, 447] on div "[PERSON_NAME]'S FÜßE drag_handle drag_handle" at bounding box center [611, 449] width 990 height 17
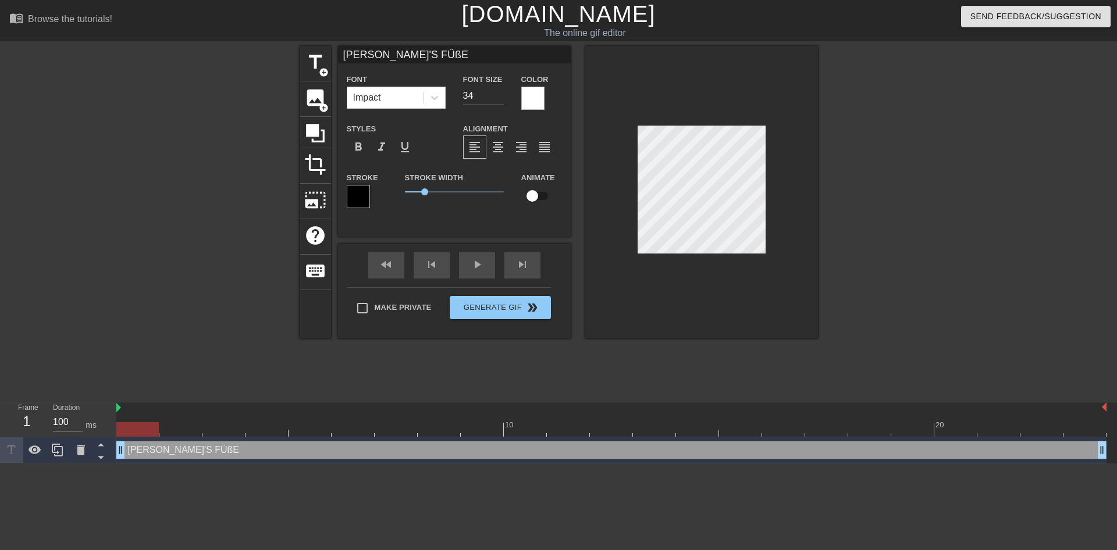
click at [375, 464] on html "menu_book Browse the tutorials! [DOMAIN_NAME] The online gif editor Send Feedba…" at bounding box center [558, 232] width 1117 height 464
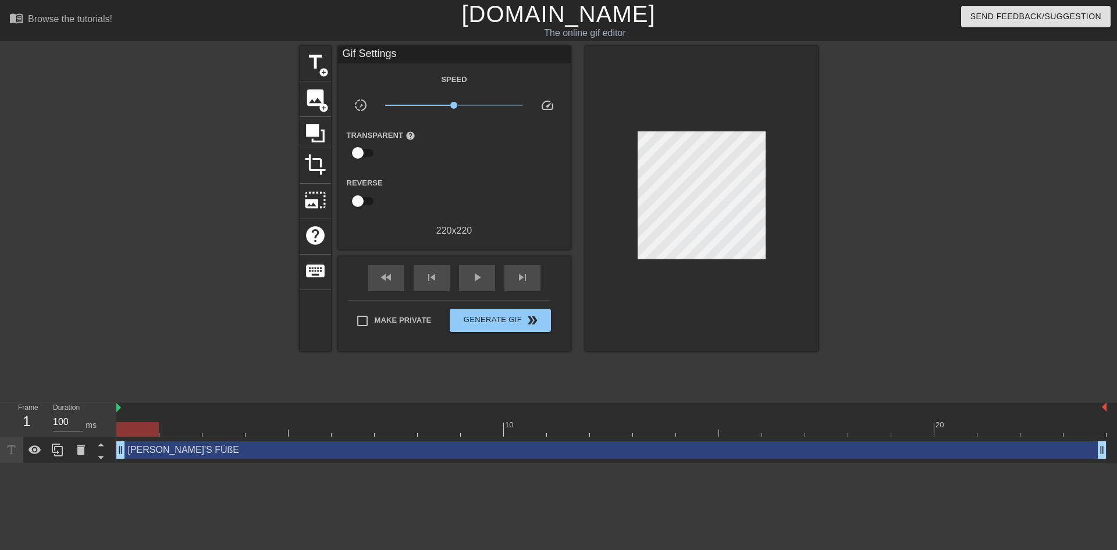
click at [146, 427] on div at bounding box center [137, 429] width 42 height 15
click at [148, 431] on div at bounding box center [137, 429] width 42 height 15
drag, startPoint x: 154, startPoint y: 433, endPoint x: 163, endPoint y: 433, distance: 8.7
click at [159, 433] on div at bounding box center [137, 429] width 42 height 15
drag, startPoint x: 163, startPoint y: 433, endPoint x: 0, endPoint y: 446, distance: 163.3
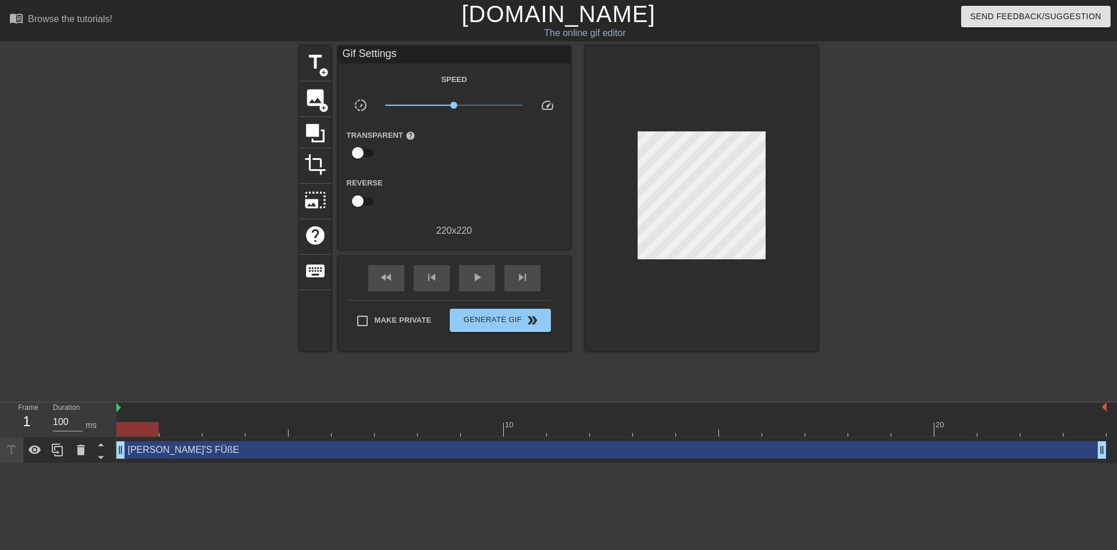
click at [0, 446] on div "Frame 1 Duration 100 ms 10 20 [PERSON_NAME]'S FÜßE drag_handle drag_handle" at bounding box center [558, 432] width 1117 height 61
drag, startPoint x: 458, startPoint y: 105, endPoint x: 490, endPoint y: 110, distance: 32.5
click at [490, 110] on span "x3.24" at bounding box center [454, 105] width 138 height 14
click at [170, 406] on div at bounding box center [611, 408] width 990 height 12
drag, startPoint x: 150, startPoint y: 434, endPoint x: 0, endPoint y: 465, distance: 153.2
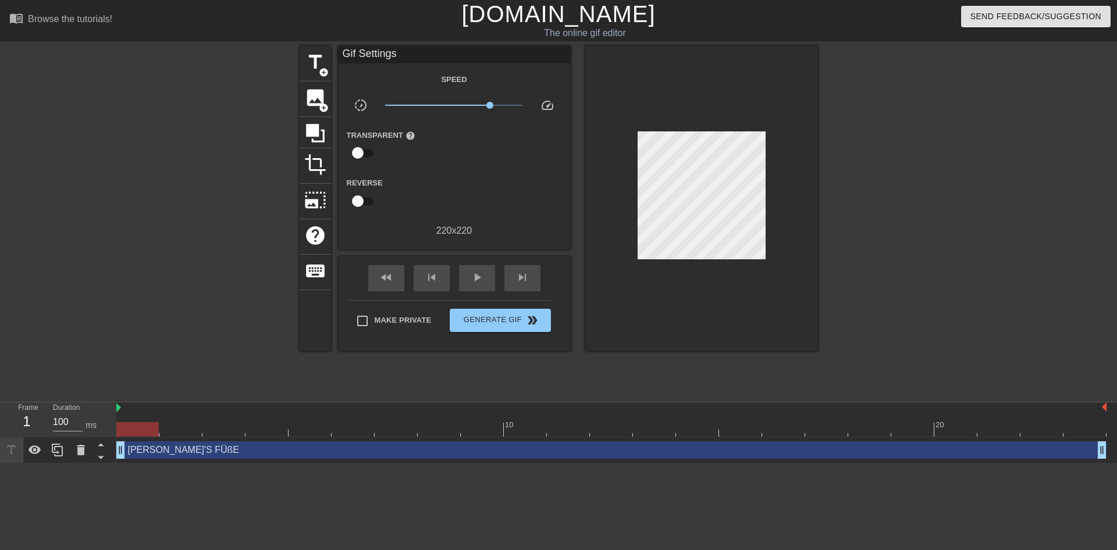
click at [0, 464] on html "menu_book Browse the tutorials! [DOMAIN_NAME] The online gif editor Send Feedba…" at bounding box center [558, 232] width 1117 height 464
click at [510, 314] on span "Generate Gif double_arrow" at bounding box center [499, 320] width 91 height 14
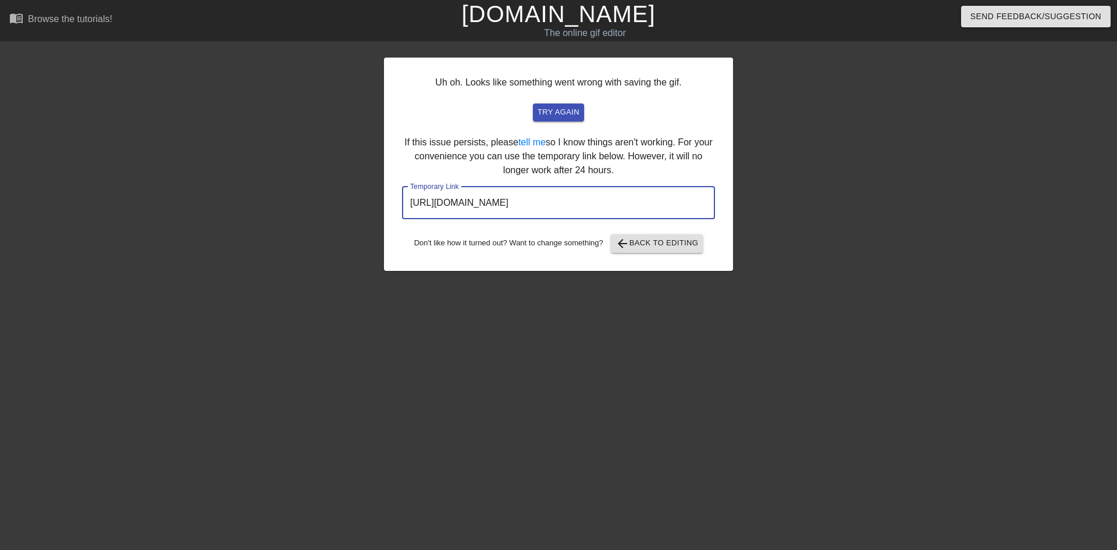
drag, startPoint x: 657, startPoint y: 203, endPoint x: 373, endPoint y: 217, distance: 284.1
click at [402, 217] on input "[URL][DOMAIN_NAME]" at bounding box center [558, 203] width 313 height 33
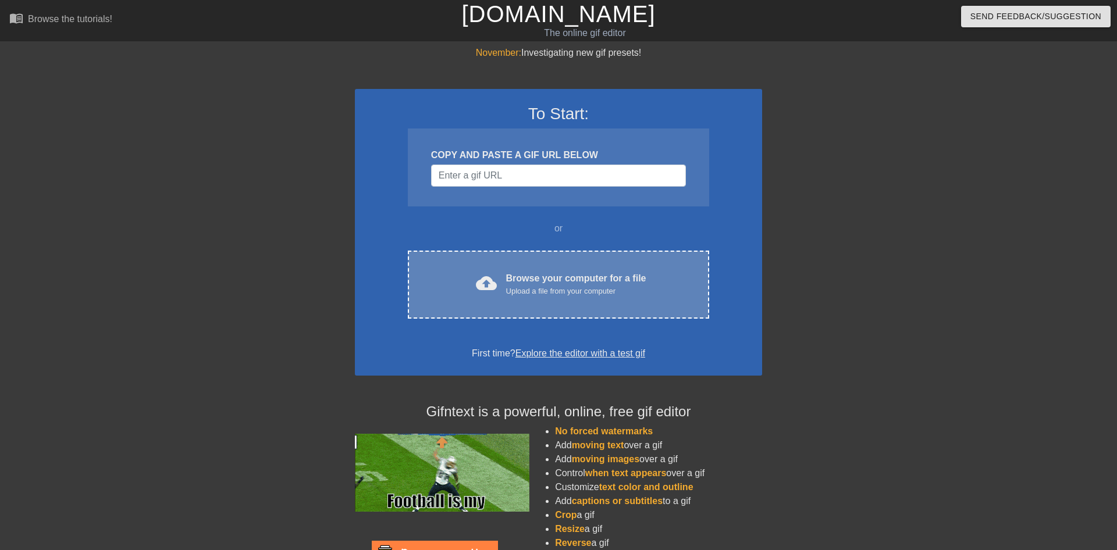
click at [546, 258] on div "cloud_upload Browse your computer for a file Upload a file from your computer C…" at bounding box center [558, 285] width 301 height 68
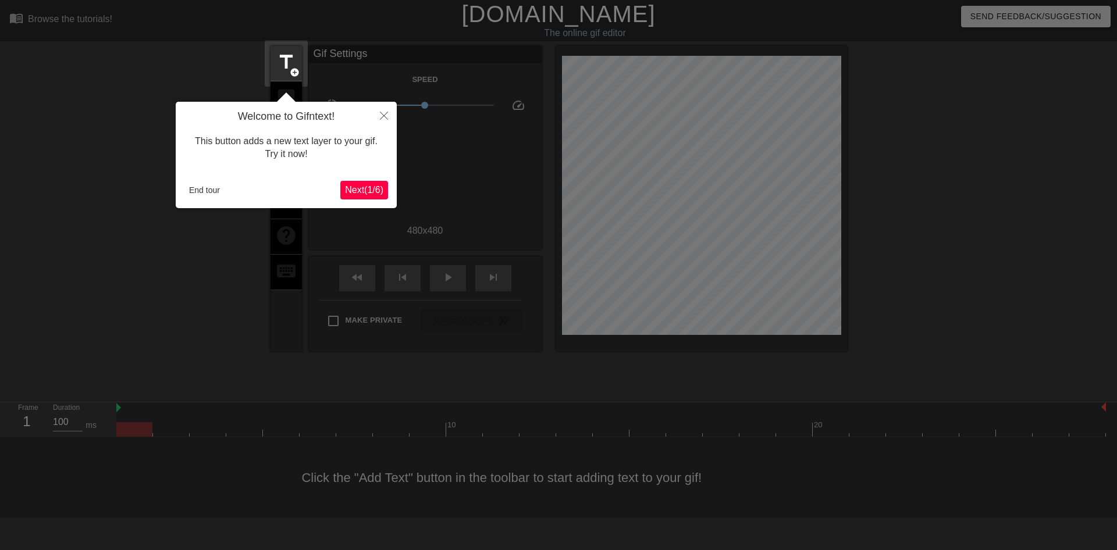
click at [184, 194] on div "Welcome to Gifntext! This button adds a new text layer to your gif. Try it now!…" at bounding box center [286, 155] width 221 height 106
click at [191, 190] on button "End tour" at bounding box center [204, 189] width 40 height 17
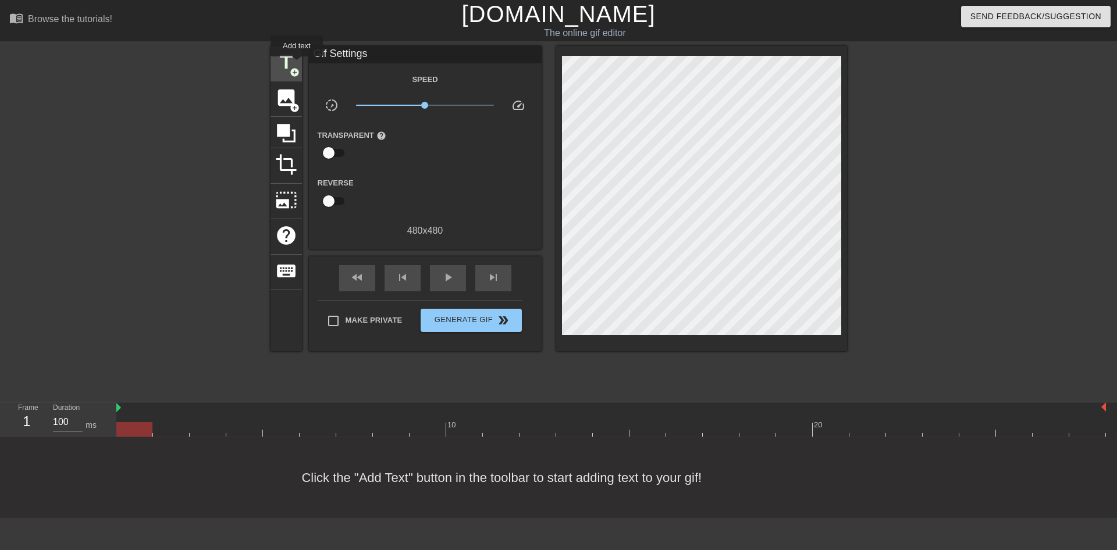
click at [297, 65] on span "title" at bounding box center [286, 62] width 22 height 22
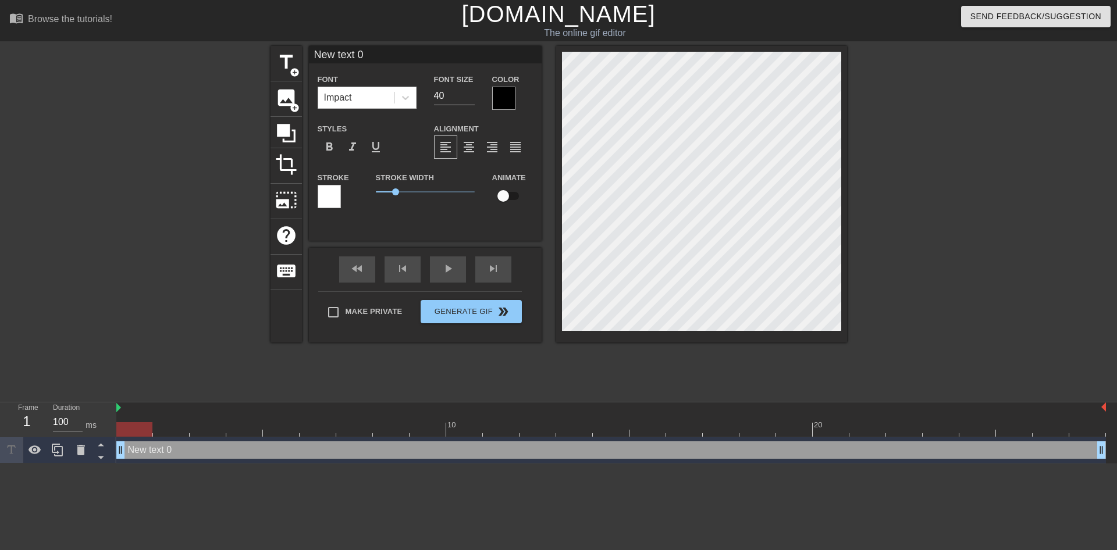
click at [382, 52] on input "New text 0" at bounding box center [425, 54] width 233 height 17
